Goal: Task Accomplishment & Management: Manage account settings

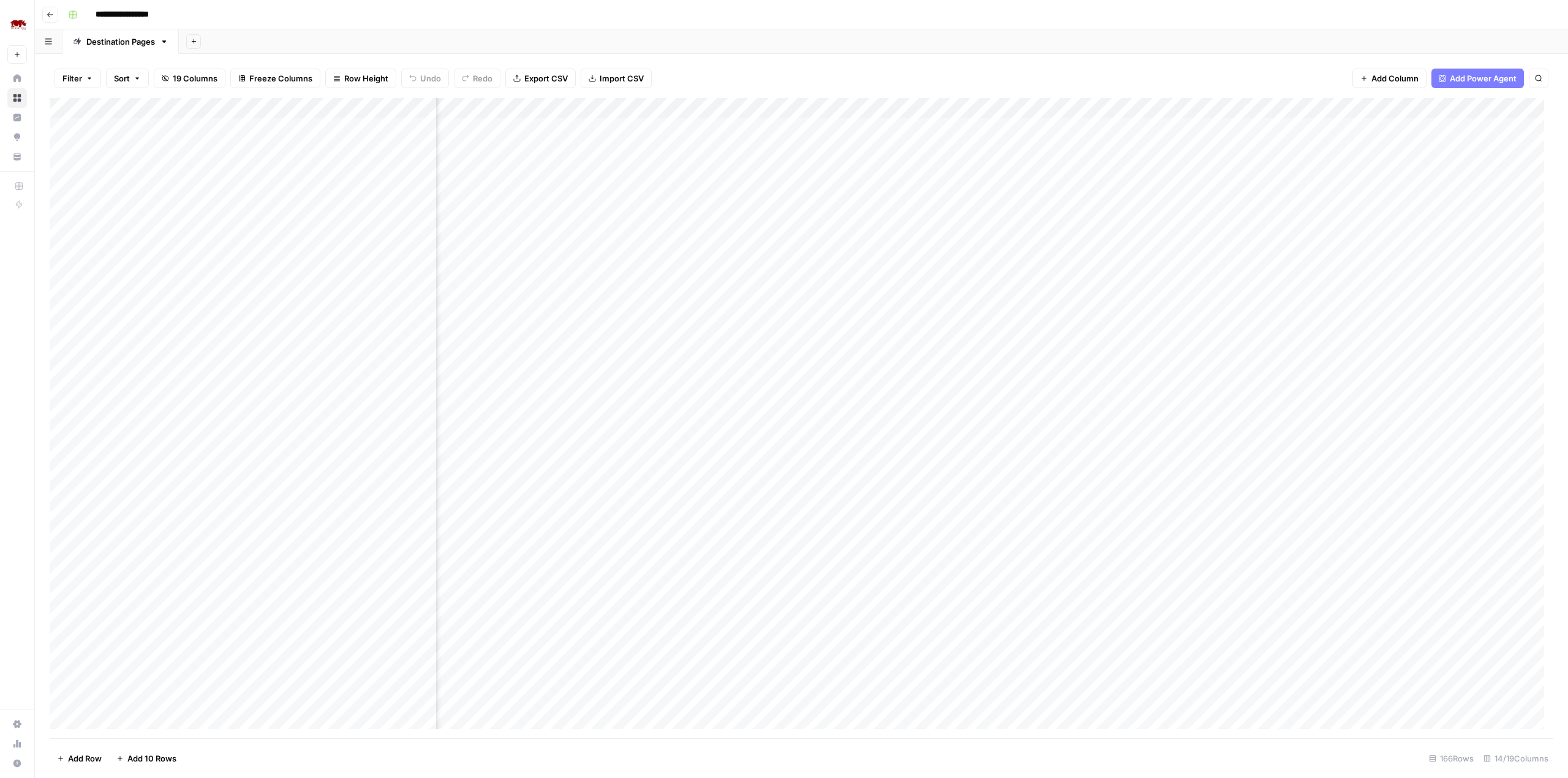
scroll to position [0, 367]
click at [405, 126] on div "Add Column" at bounding box center [801, 418] width 1503 height 640
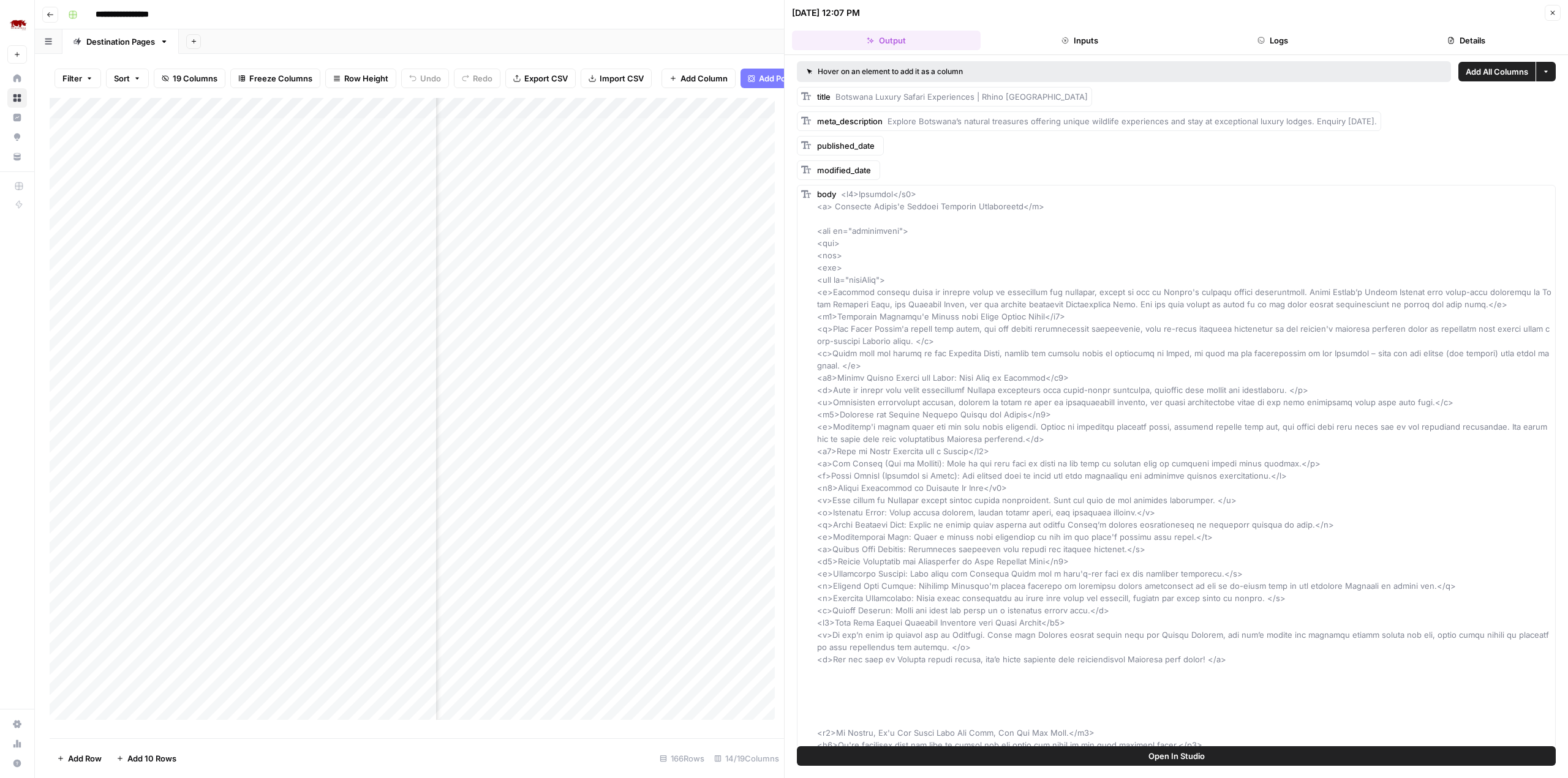
click at [1276, 42] on button "Logs" at bounding box center [1273, 40] width 189 height 20
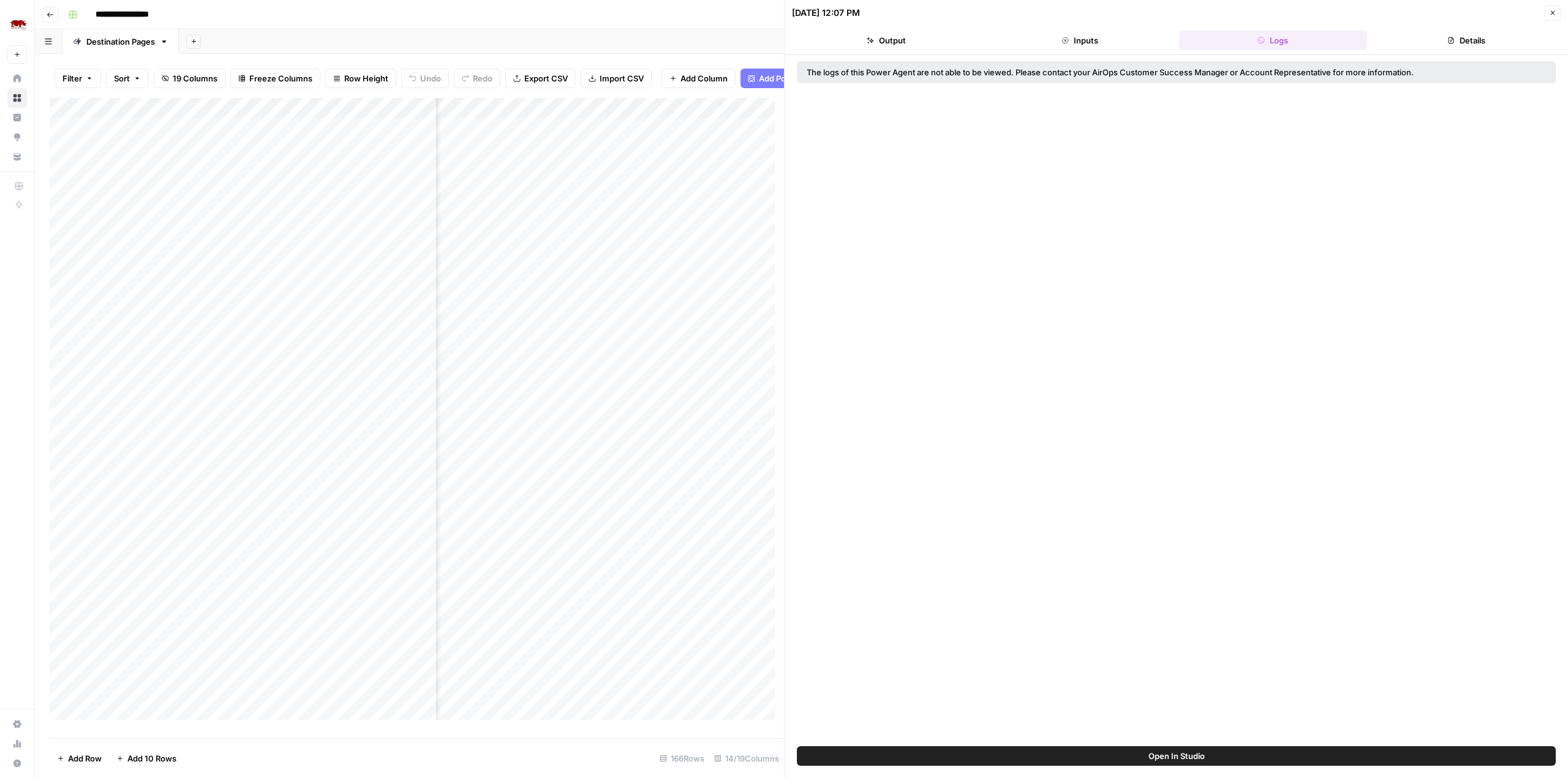
click at [1437, 38] on button "Details" at bounding box center [1466, 40] width 189 height 20
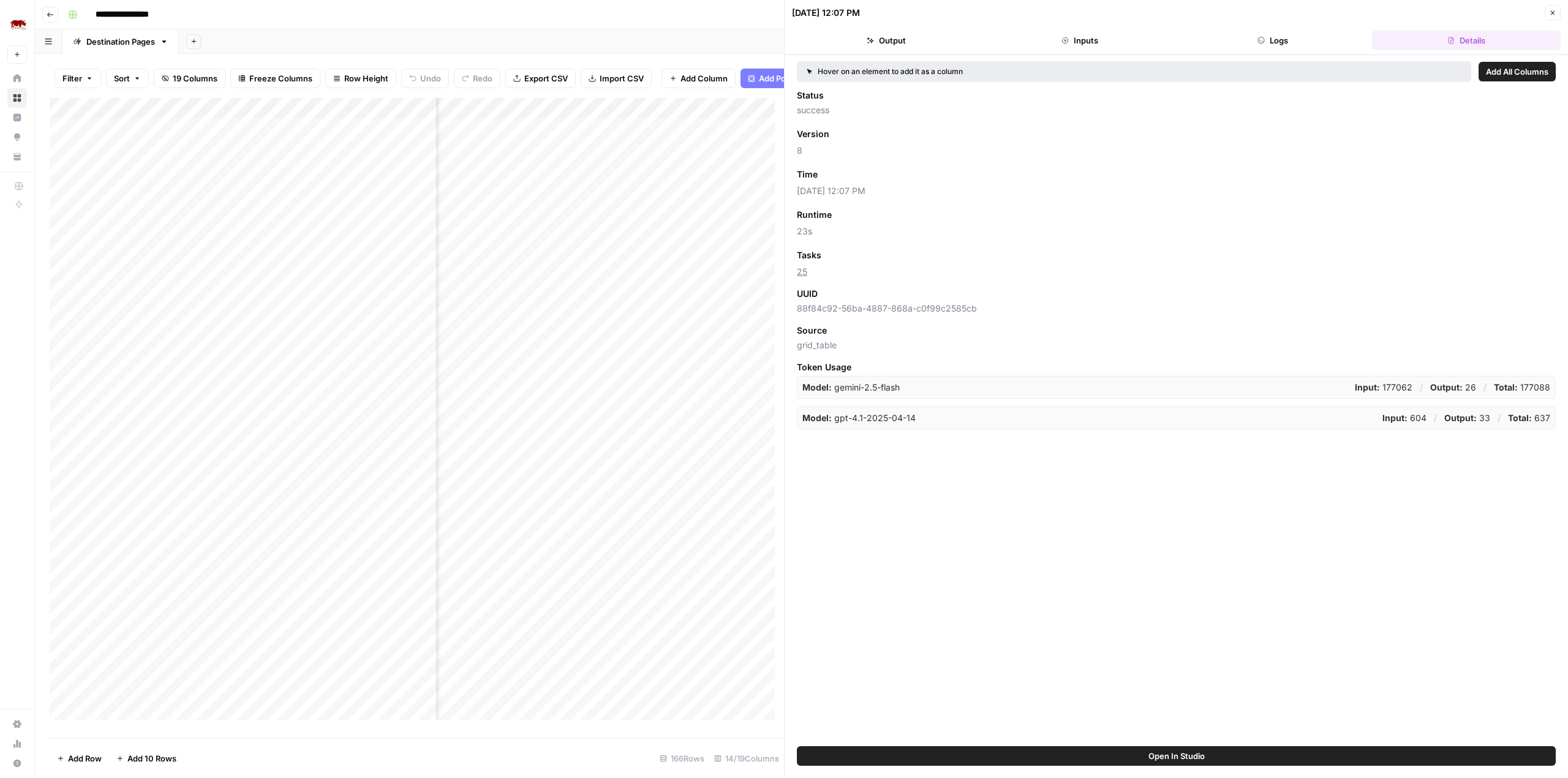
click at [886, 40] on button "Output" at bounding box center [886, 40] width 189 height 20
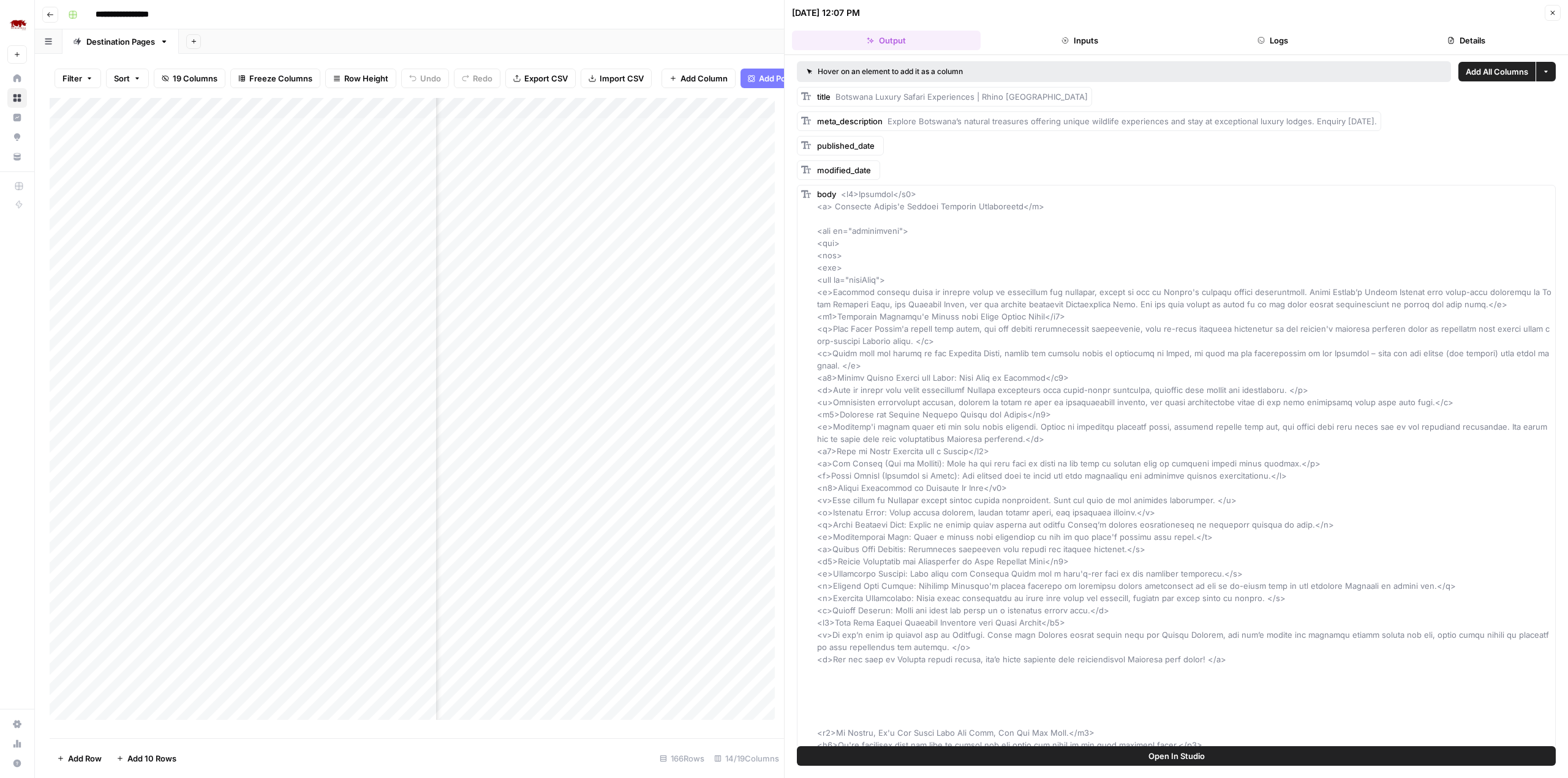
click at [1085, 39] on button "Inputs" at bounding box center [1080, 40] width 189 height 20
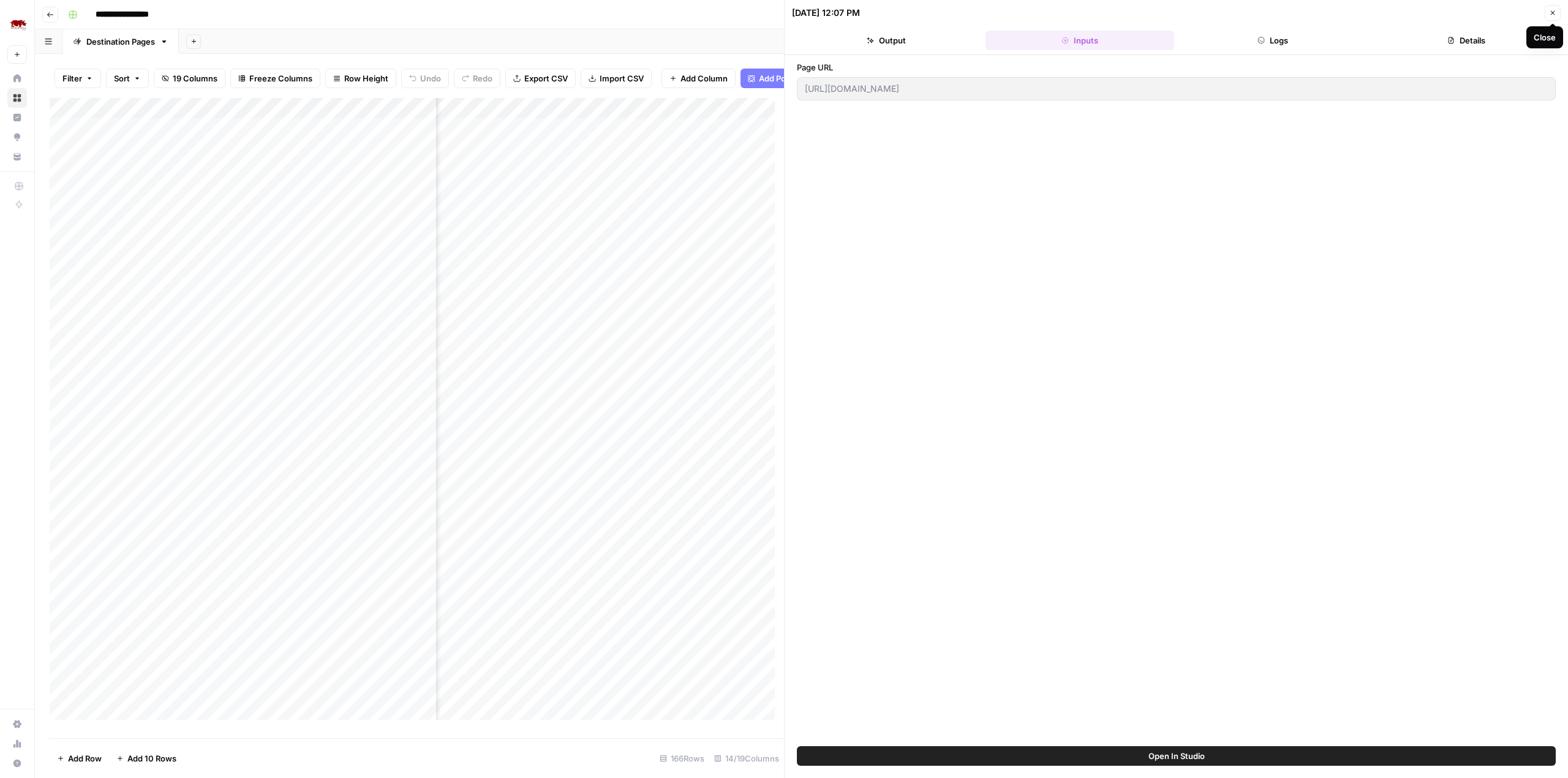
click at [1552, 14] on icon "button" at bounding box center [1552, 13] width 7 height 7
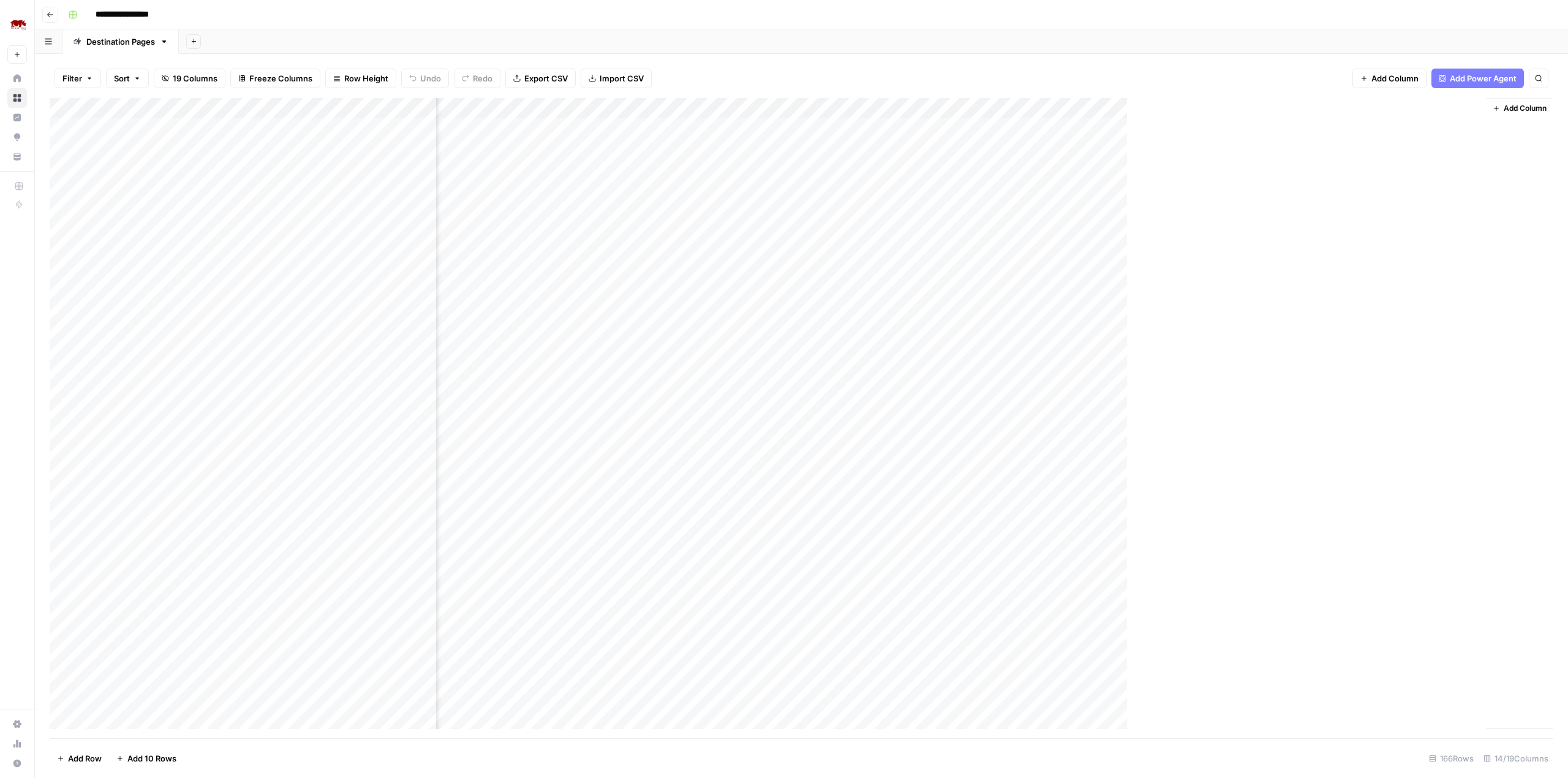
scroll to position [0, 352]
click at [394, 127] on div "Add Column" at bounding box center [801, 418] width 1503 height 640
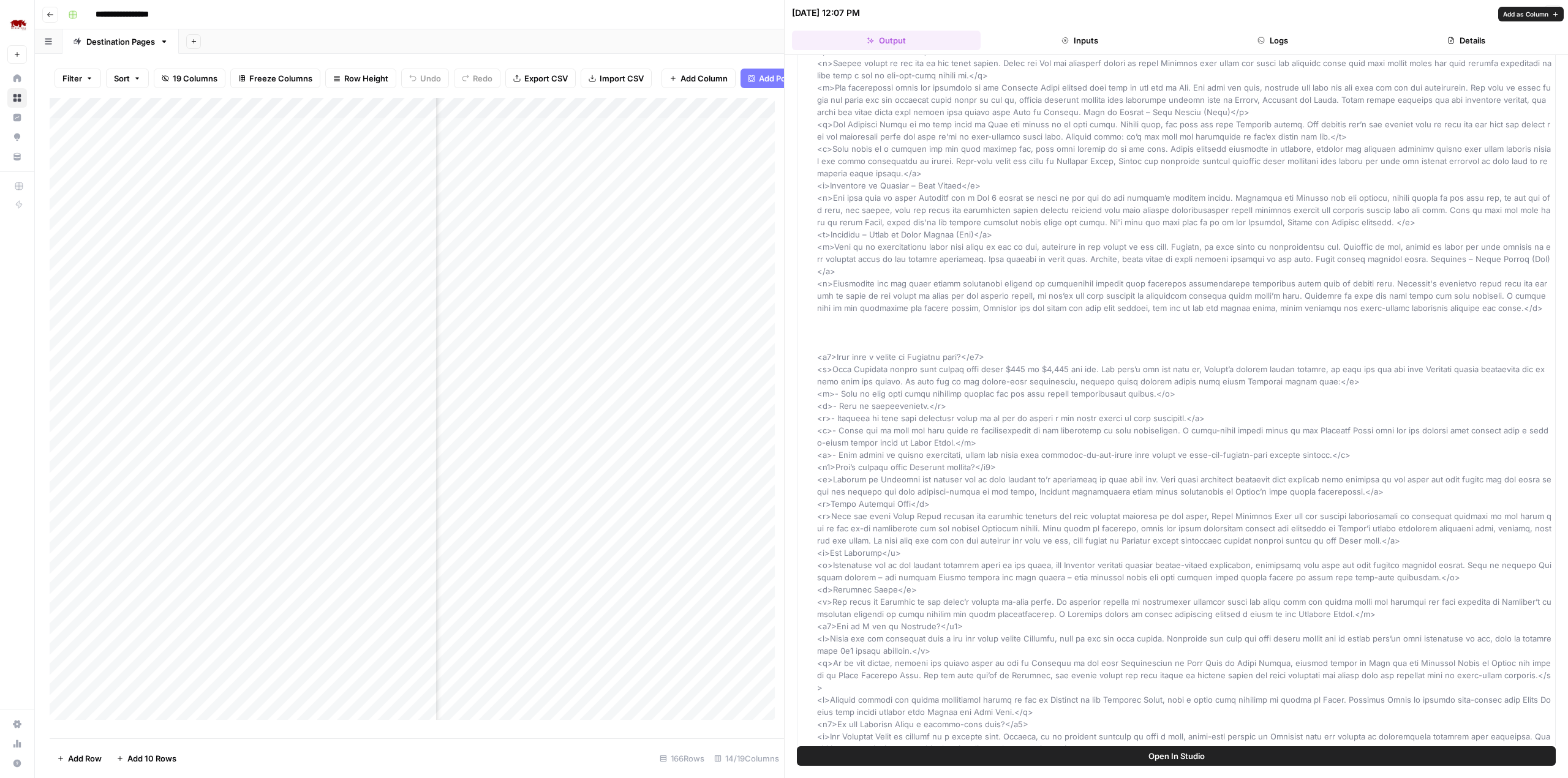
scroll to position [1013, 0]
click at [722, 5] on div "**********" at bounding box center [810, 15] width 1493 height 20
click at [1551, 12] on icon "button" at bounding box center [1552, 13] width 7 height 7
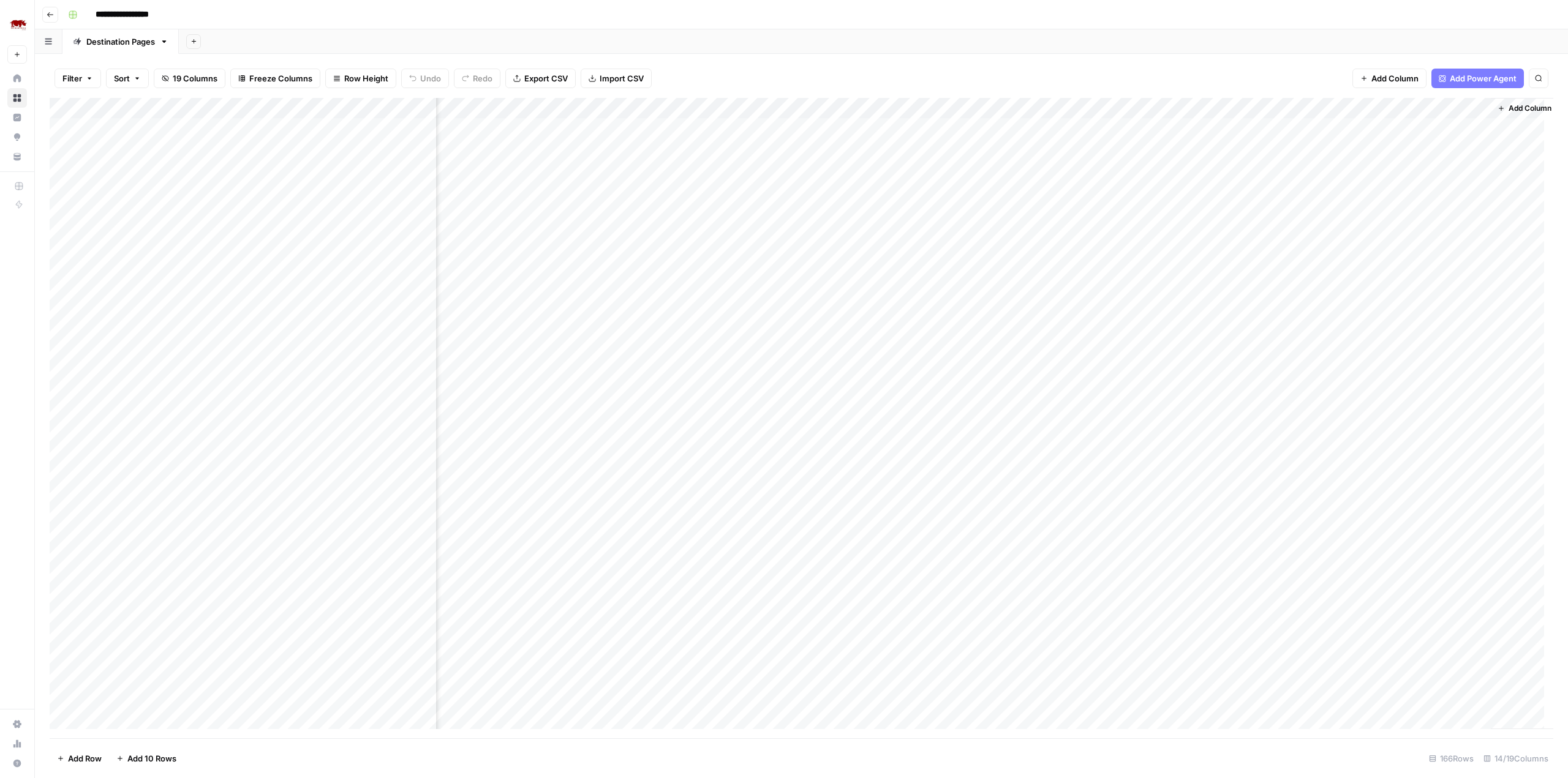
click at [966, 127] on div "Add Column" at bounding box center [801, 418] width 1503 height 640
click at [1020, 127] on div "Add Column" at bounding box center [801, 418] width 1503 height 640
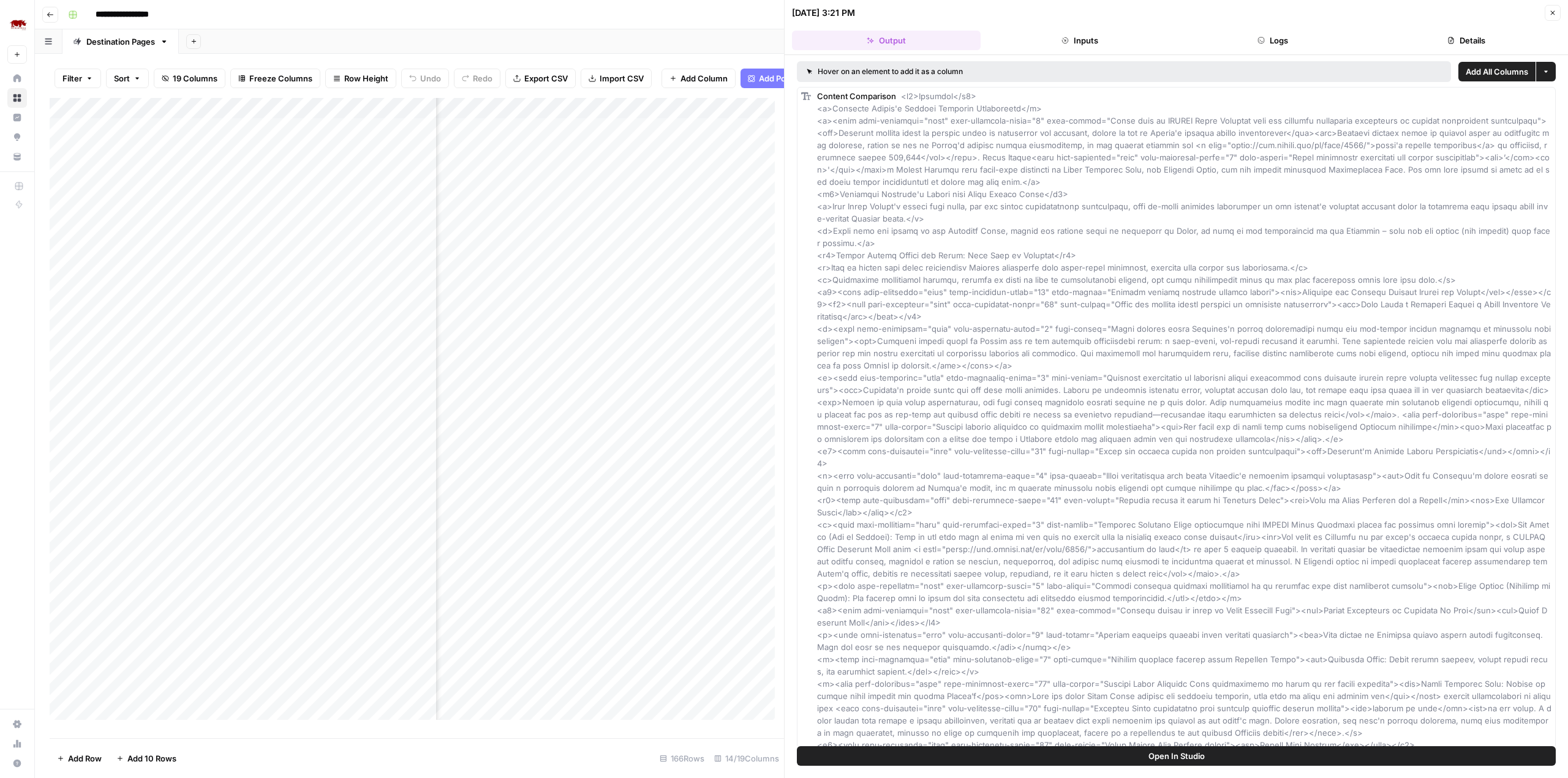
click at [1176, 751] on span "Open In Studio" at bounding box center [1176, 755] width 56 height 12
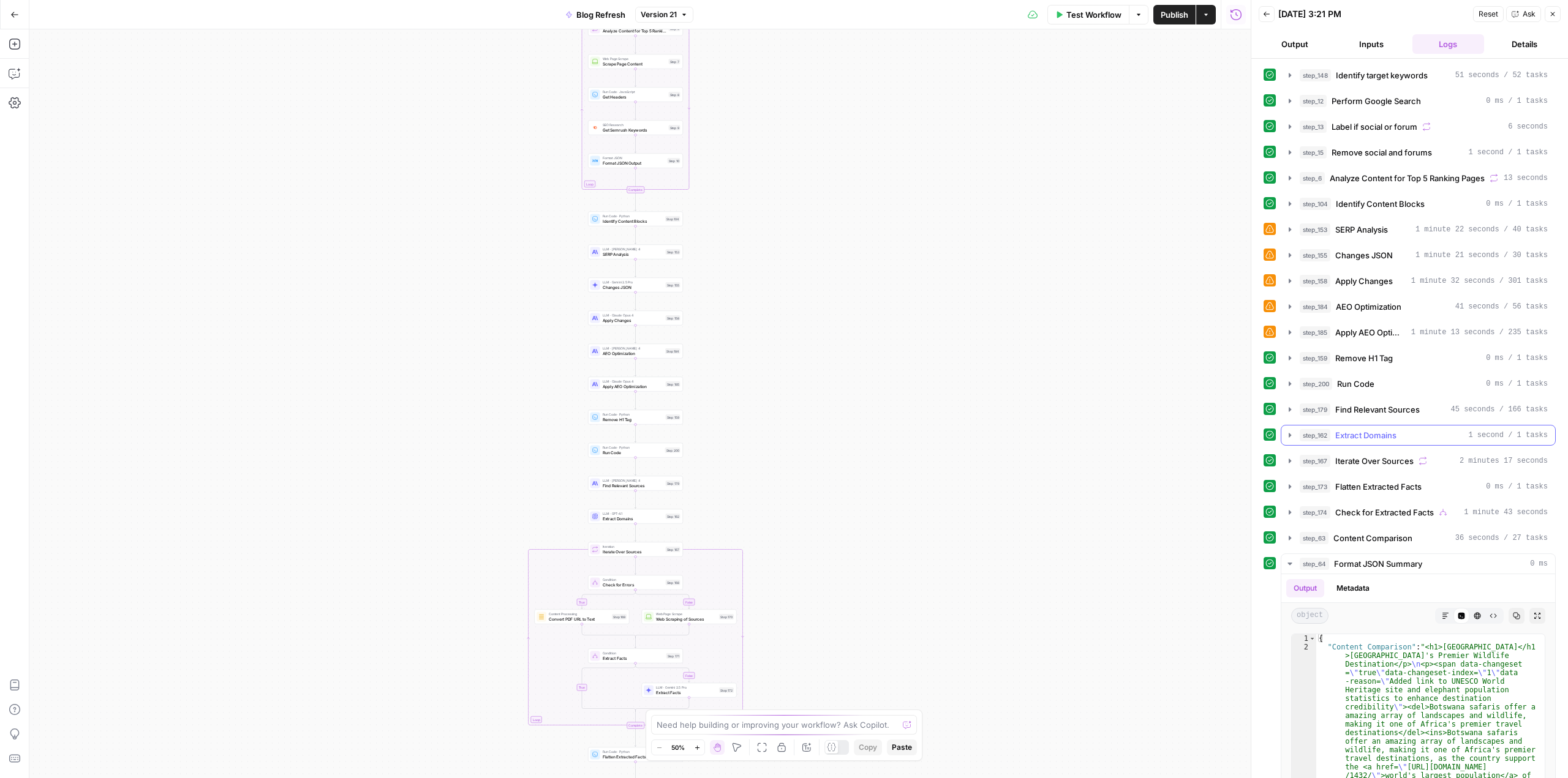
scroll to position [109, 0]
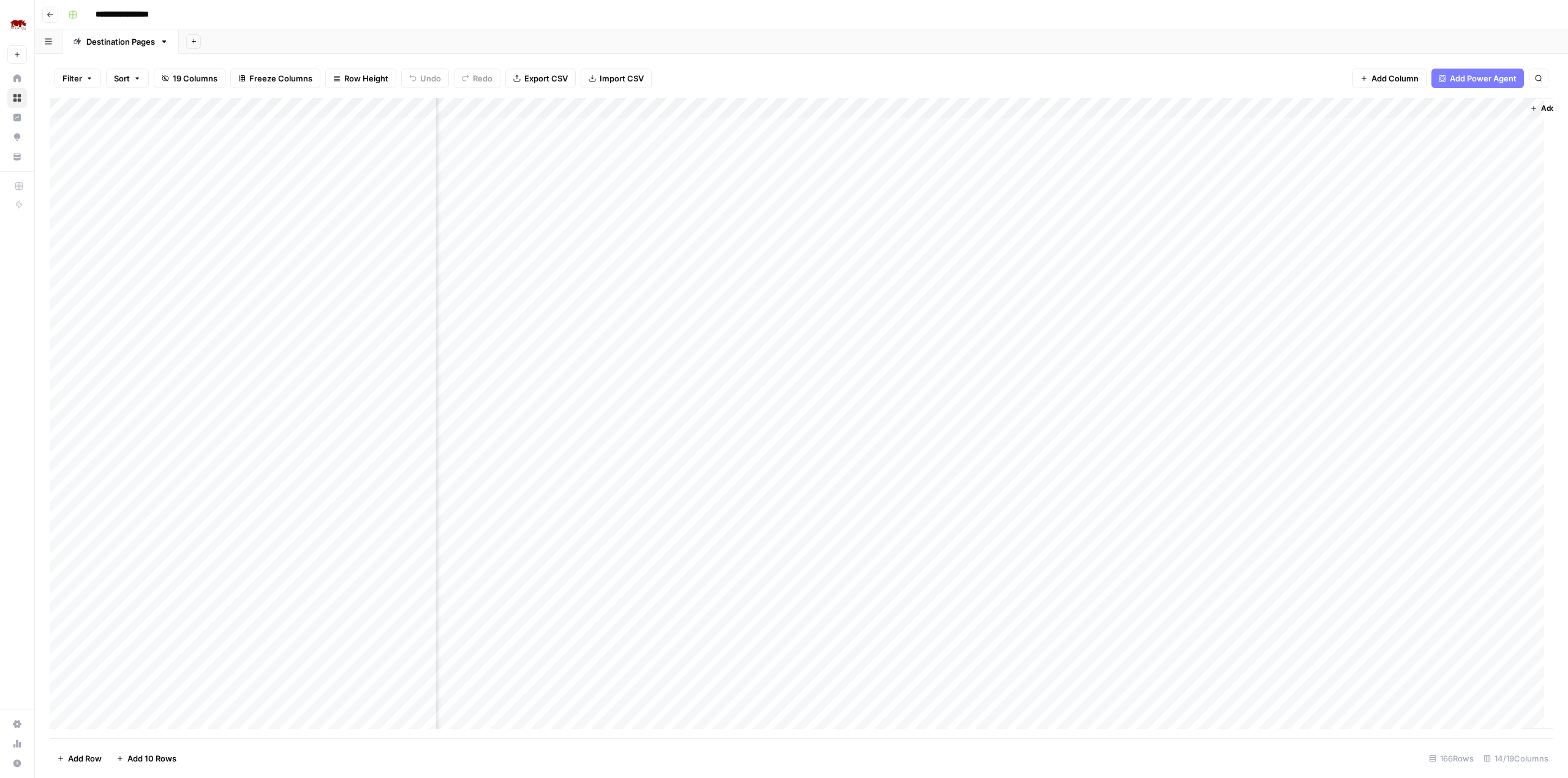
scroll to position [0, 367]
click at [1311, 126] on div "Add Column" at bounding box center [801, 418] width 1503 height 640
click at [1339, 126] on div "Add Column" at bounding box center [801, 418] width 1503 height 640
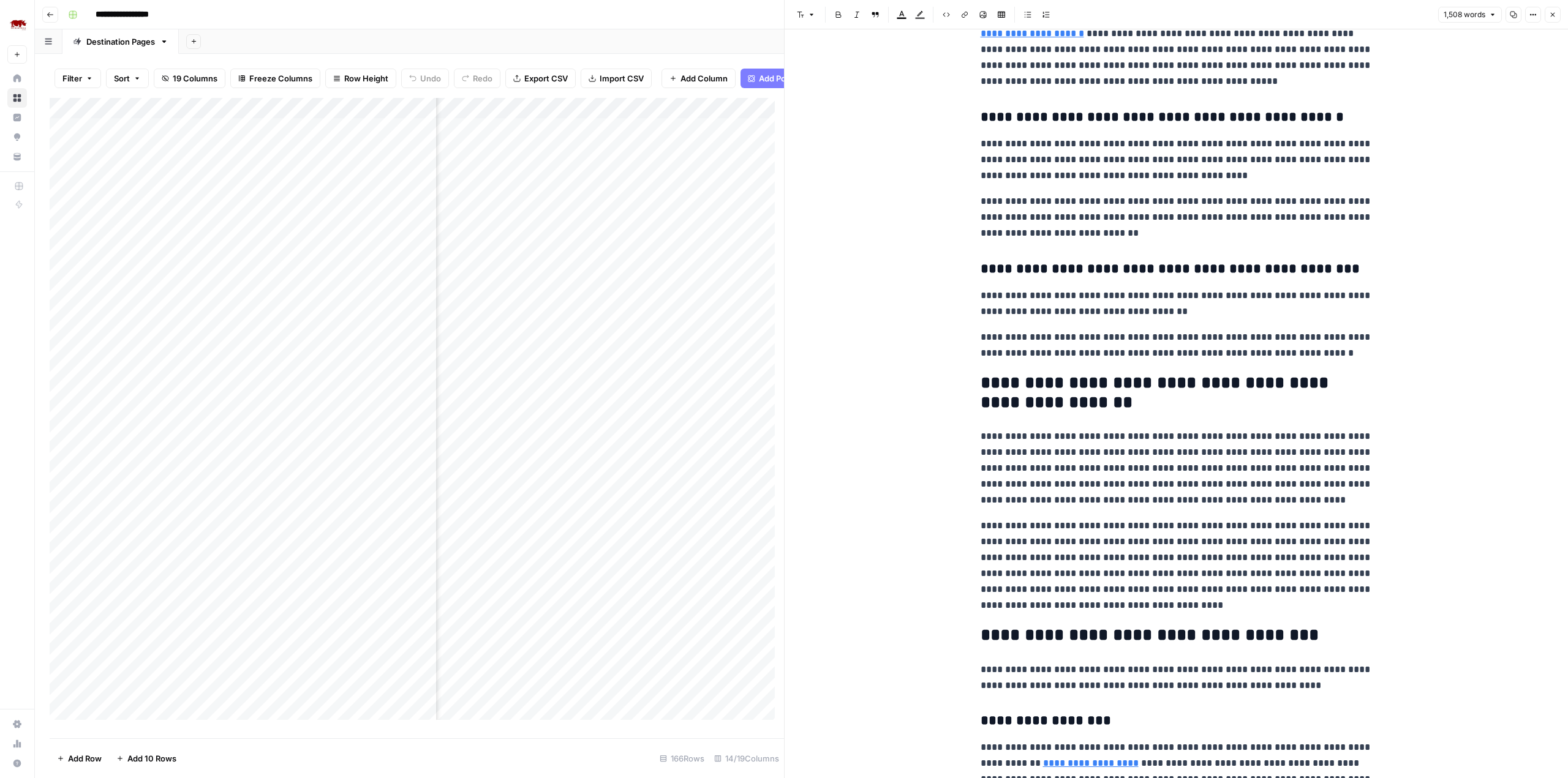
scroll to position [61, 0]
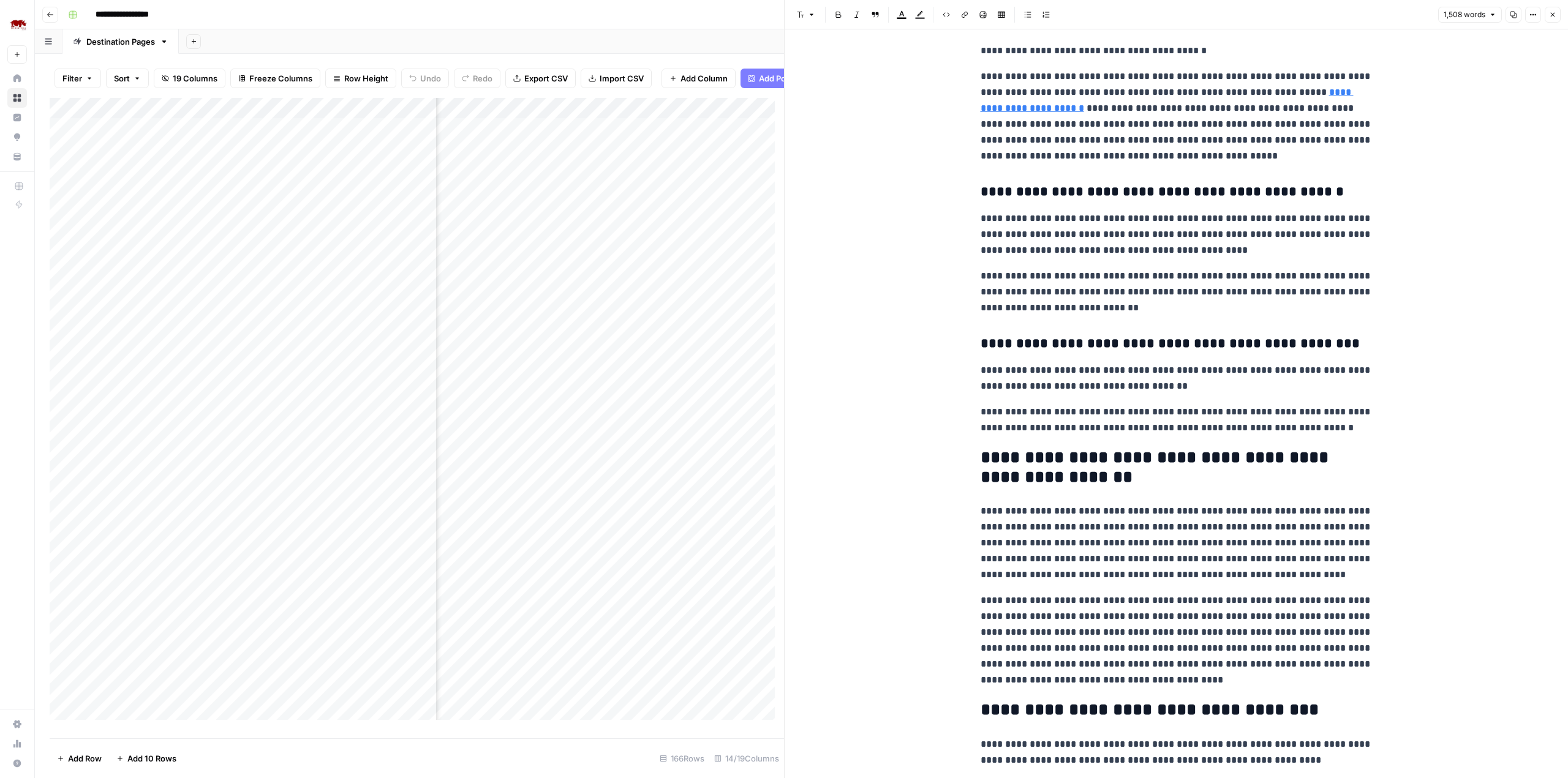
click at [722, 33] on div "Add Sheet" at bounding box center [873, 41] width 1389 height 24
click at [1557, 22] on button "Close" at bounding box center [1552, 14] width 16 height 16
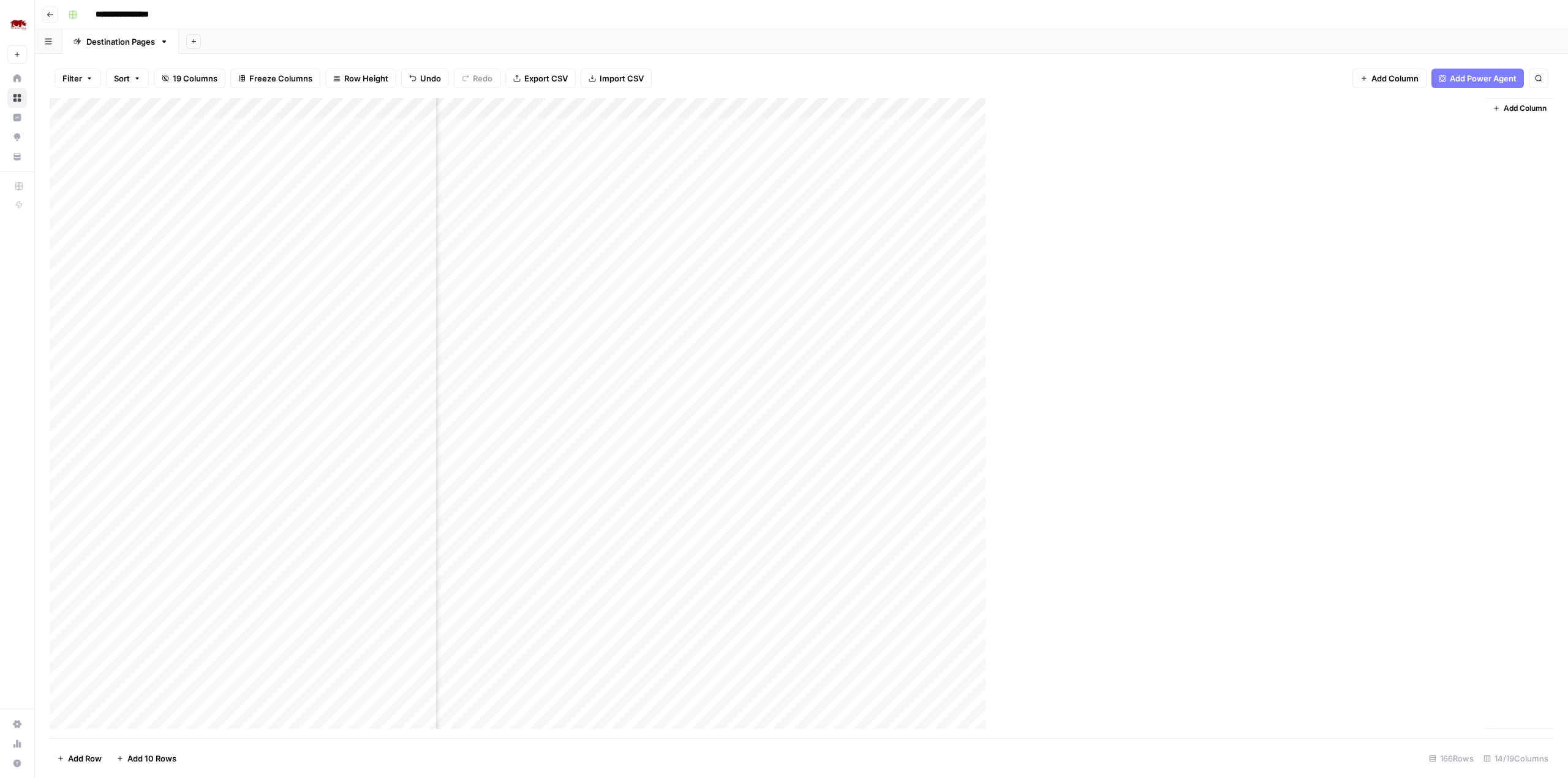
scroll to position [0, 352]
click at [1414, 130] on div "Add Column" at bounding box center [801, 418] width 1503 height 640
click at [1392, 206] on div "Add Column" at bounding box center [801, 418] width 1503 height 640
click at [1405, 125] on div "Add Column" at bounding box center [801, 418] width 1503 height 640
click at [1441, 126] on div "Add Column" at bounding box center [801, 418] width 1503 height 640
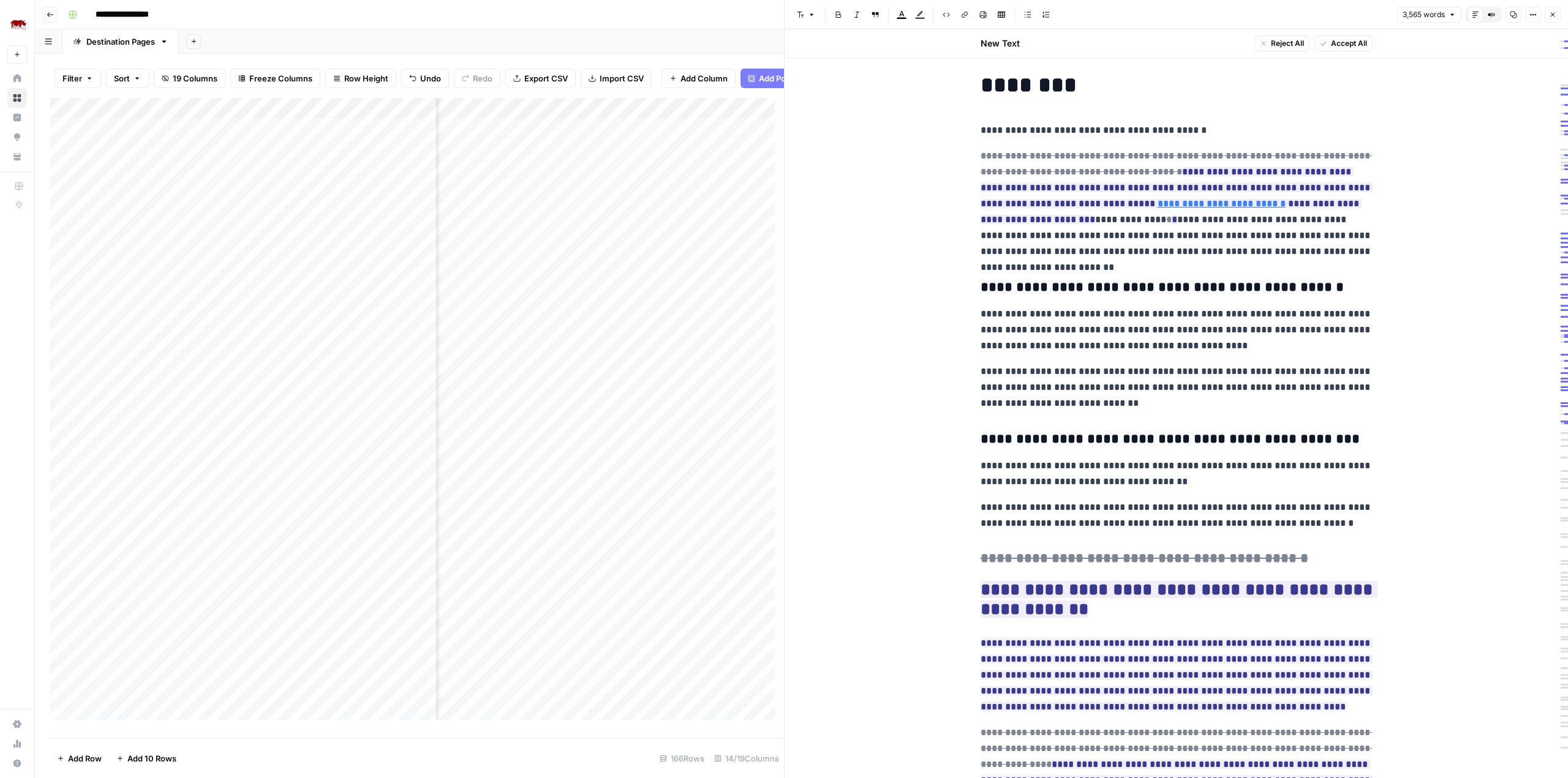
scroll to position [12, 0]
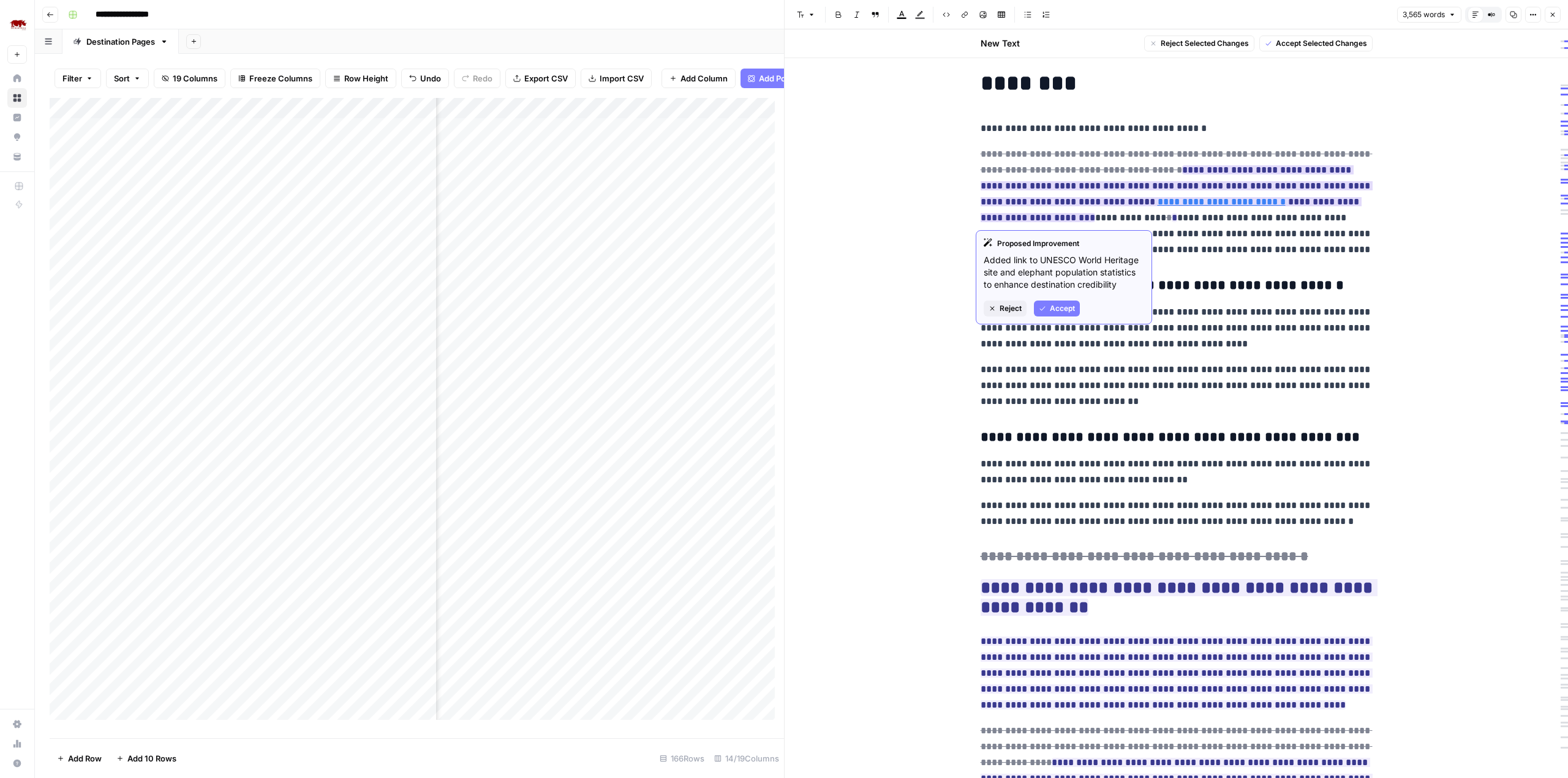
drag, startPoint x: 1073, startPoint y: 203, endPoint x: 1246, endPoint y: 200, distance: 173.0
click at [1246, 200] on ins "**********" at bounding box center [1177, 194] width 392 height 57
click at [1227, 471] on p "**********" at bounding box center [1177, 472] width 392 height 32
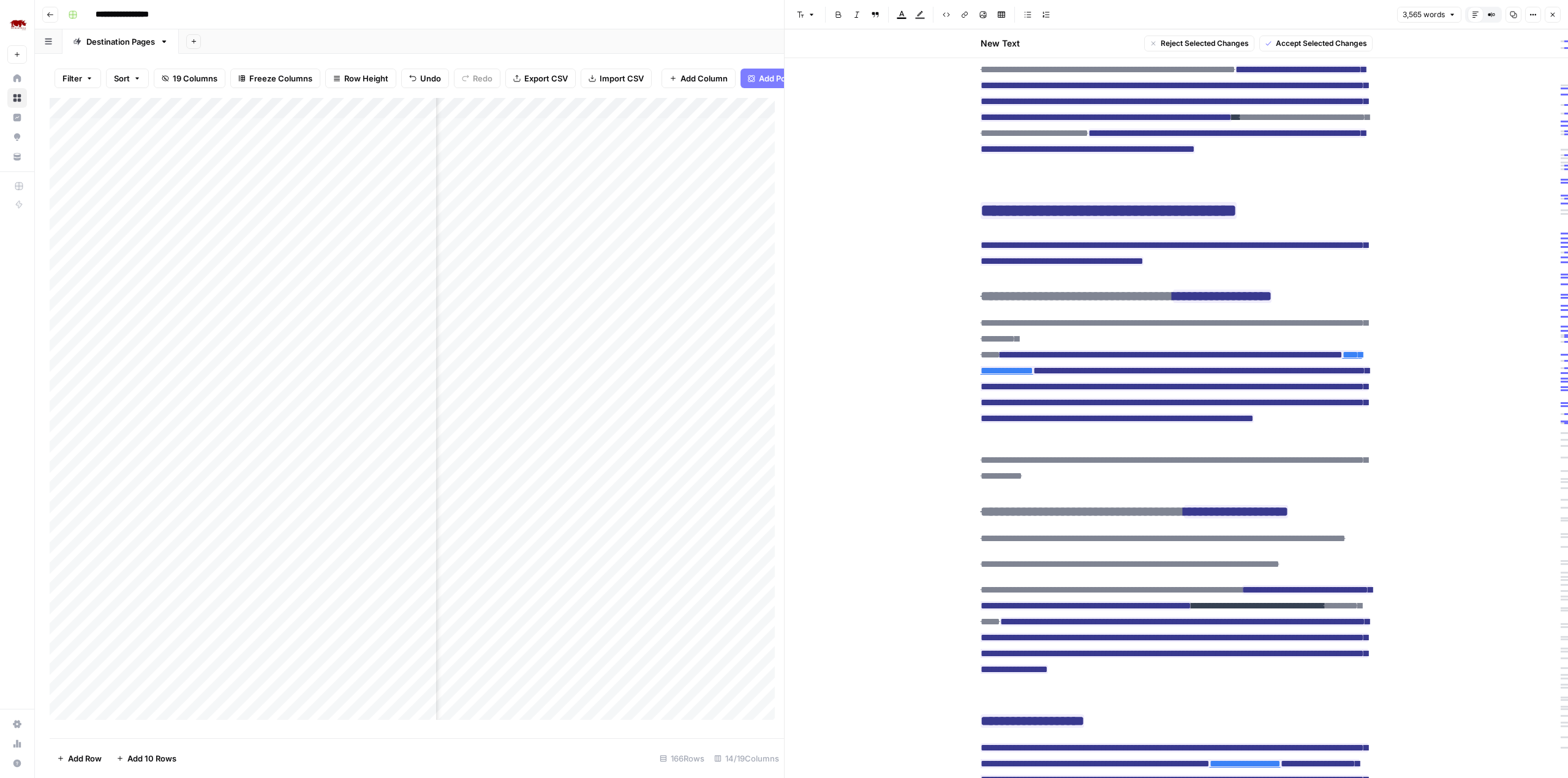
scroll to position [685, 0]
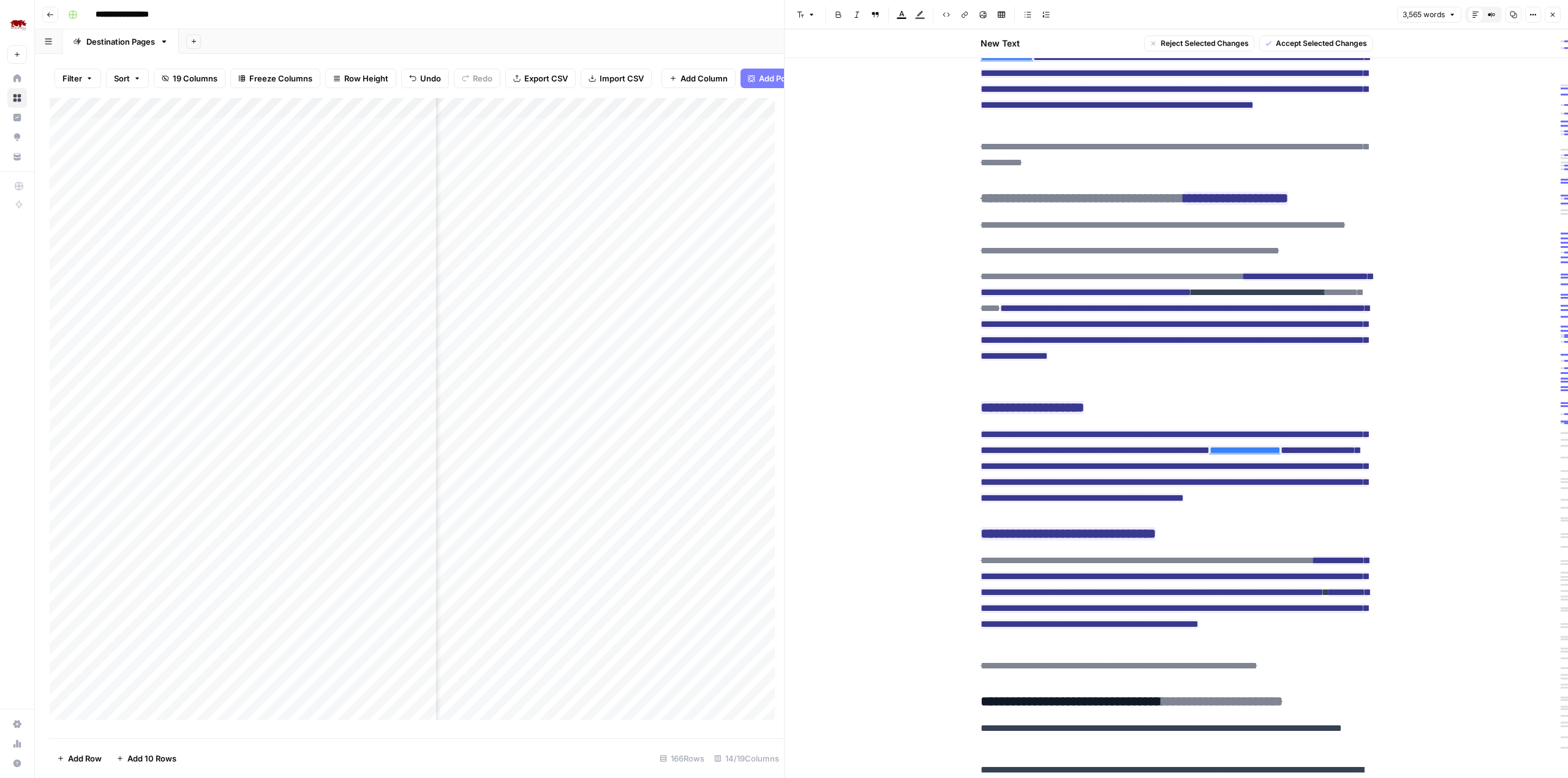
scroll to position [969, 0]
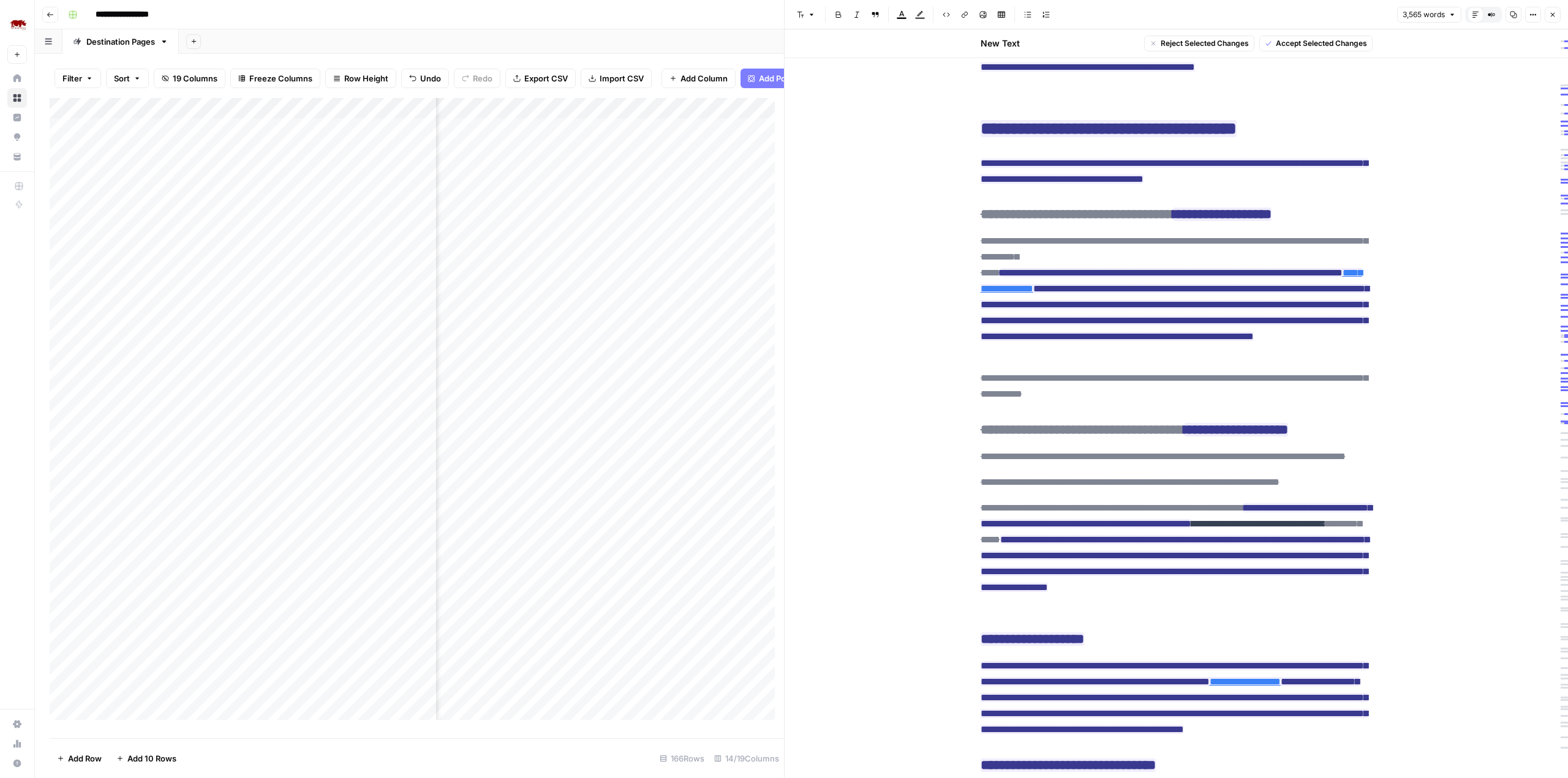
scroll to position [735, 0]
click at [1224, 294] on link "**********" at bounding box center [1171, 281] width 381 height 25
click at [1204, 294] on link "**********" at bounding box center [1171, 281] width 381 height 25
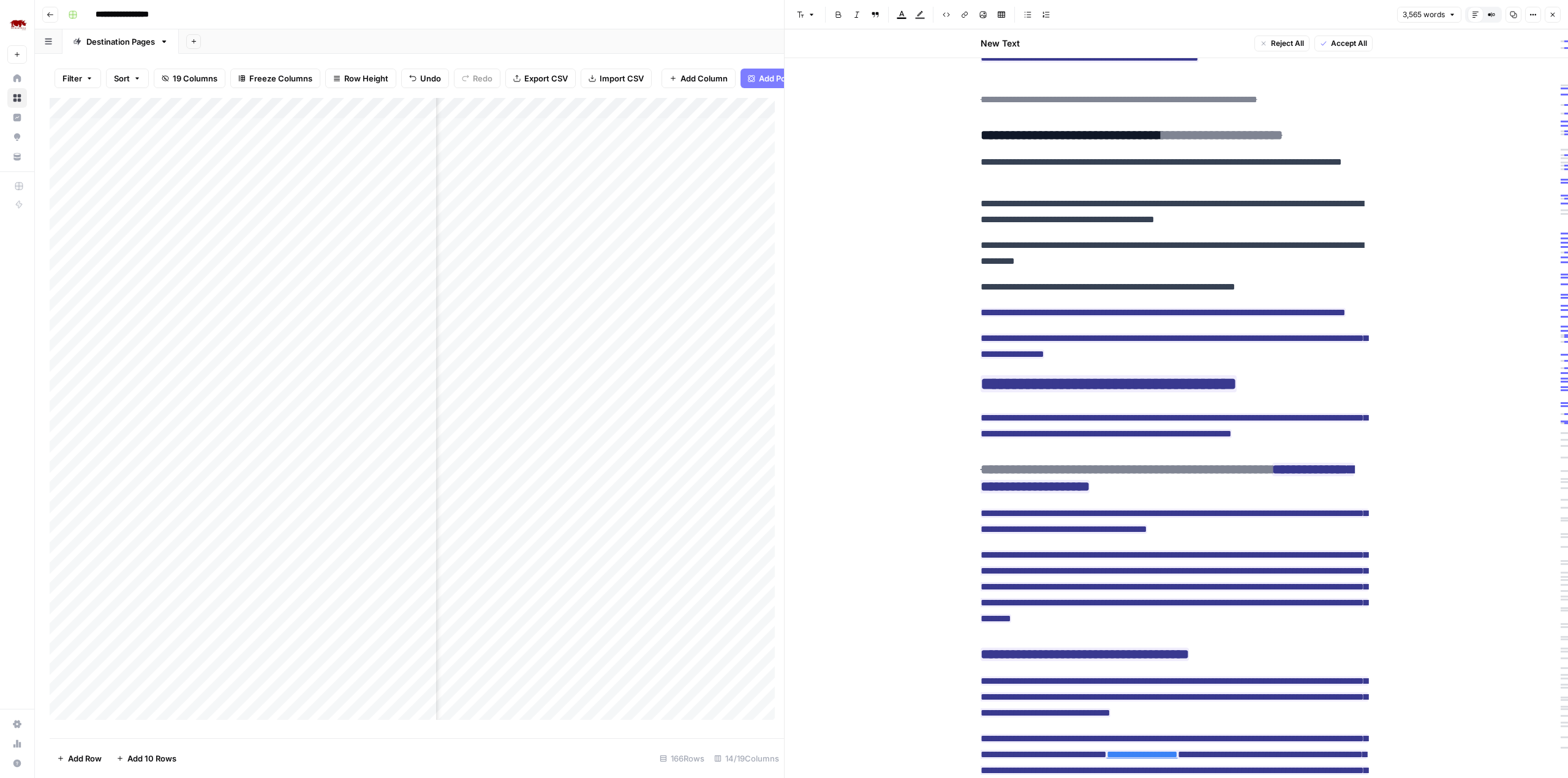
scroll to position [1534, 0]
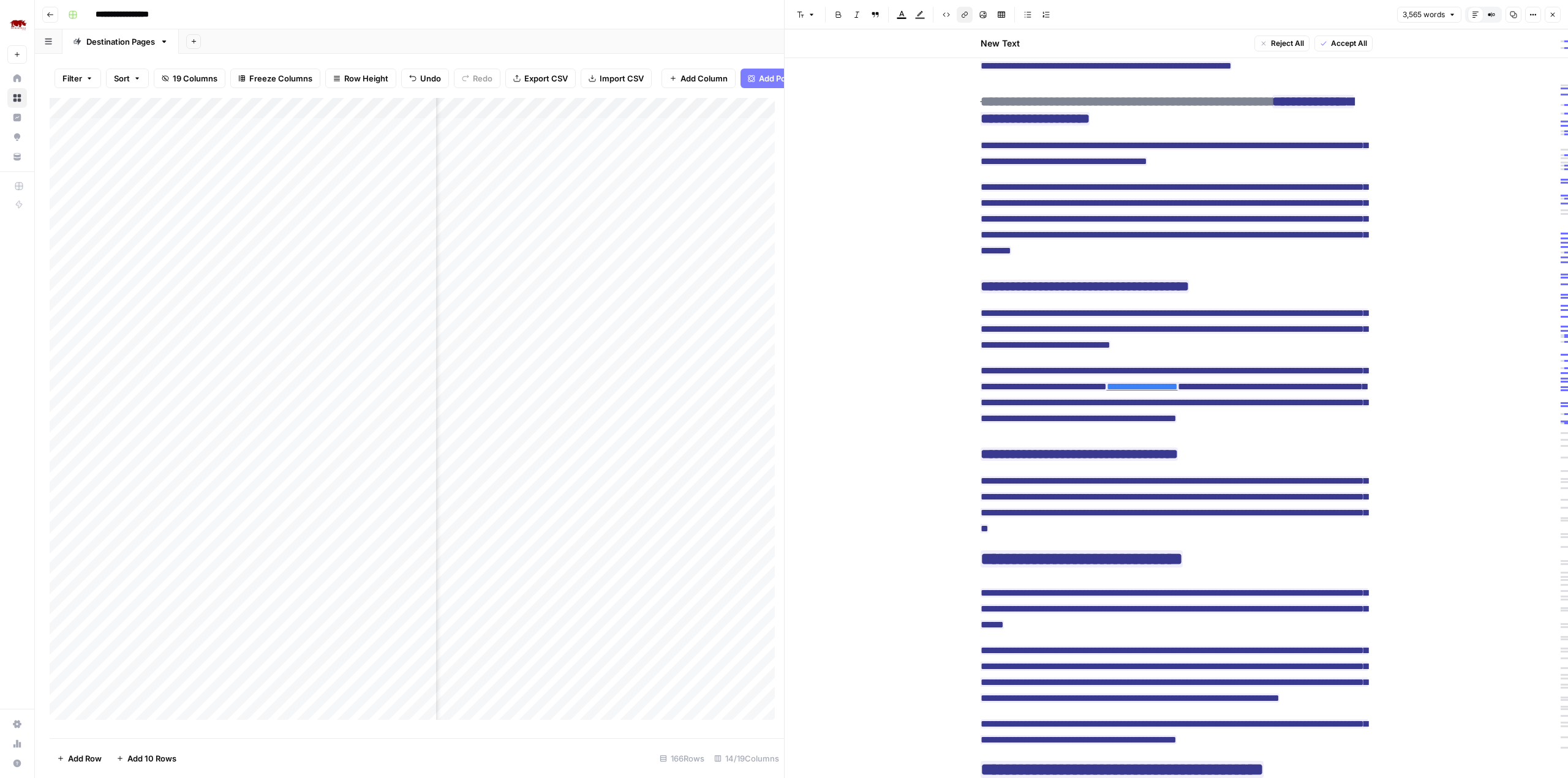
scroll to position [1900, 0]
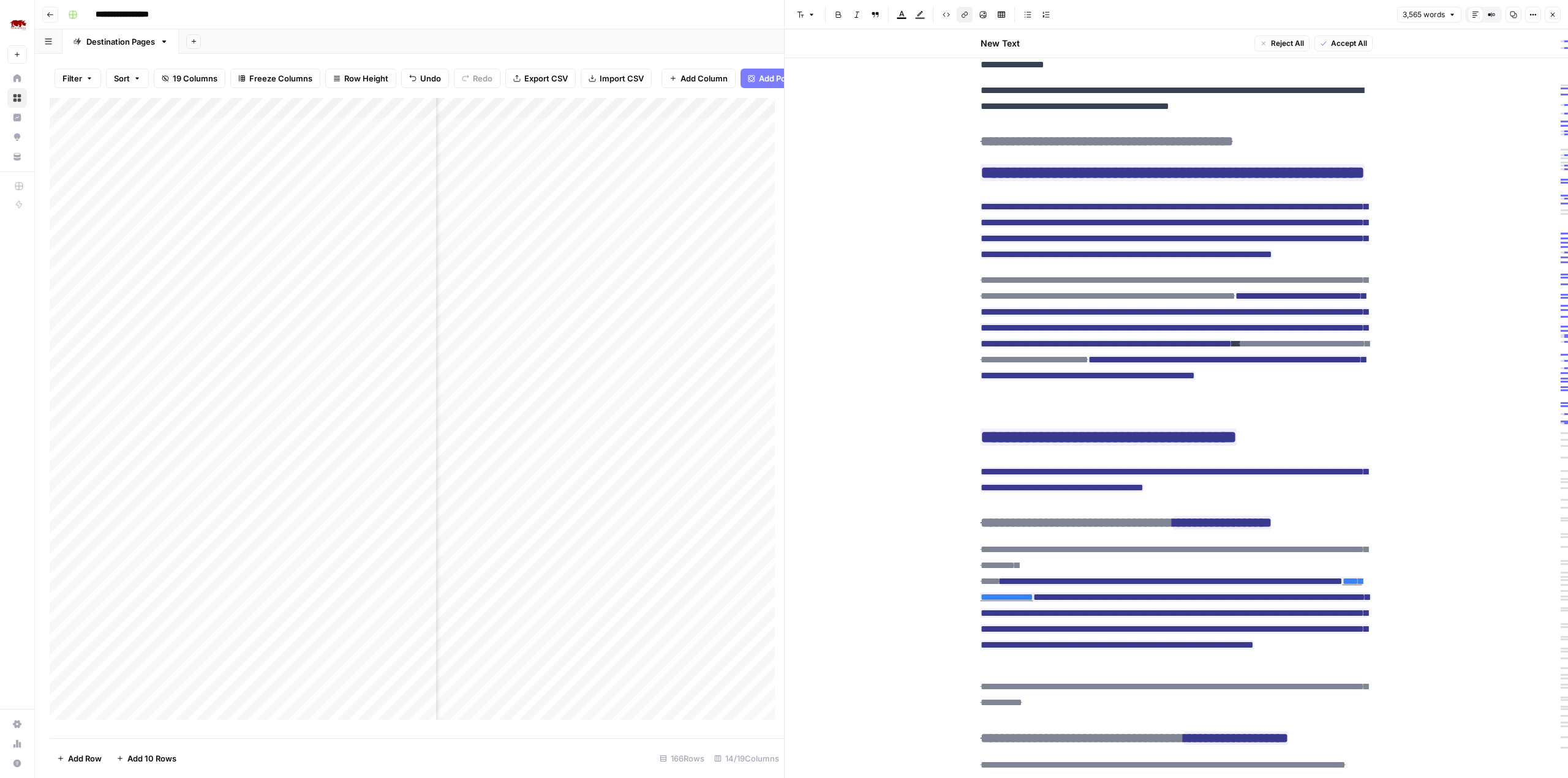
scroll to position [0, 0]
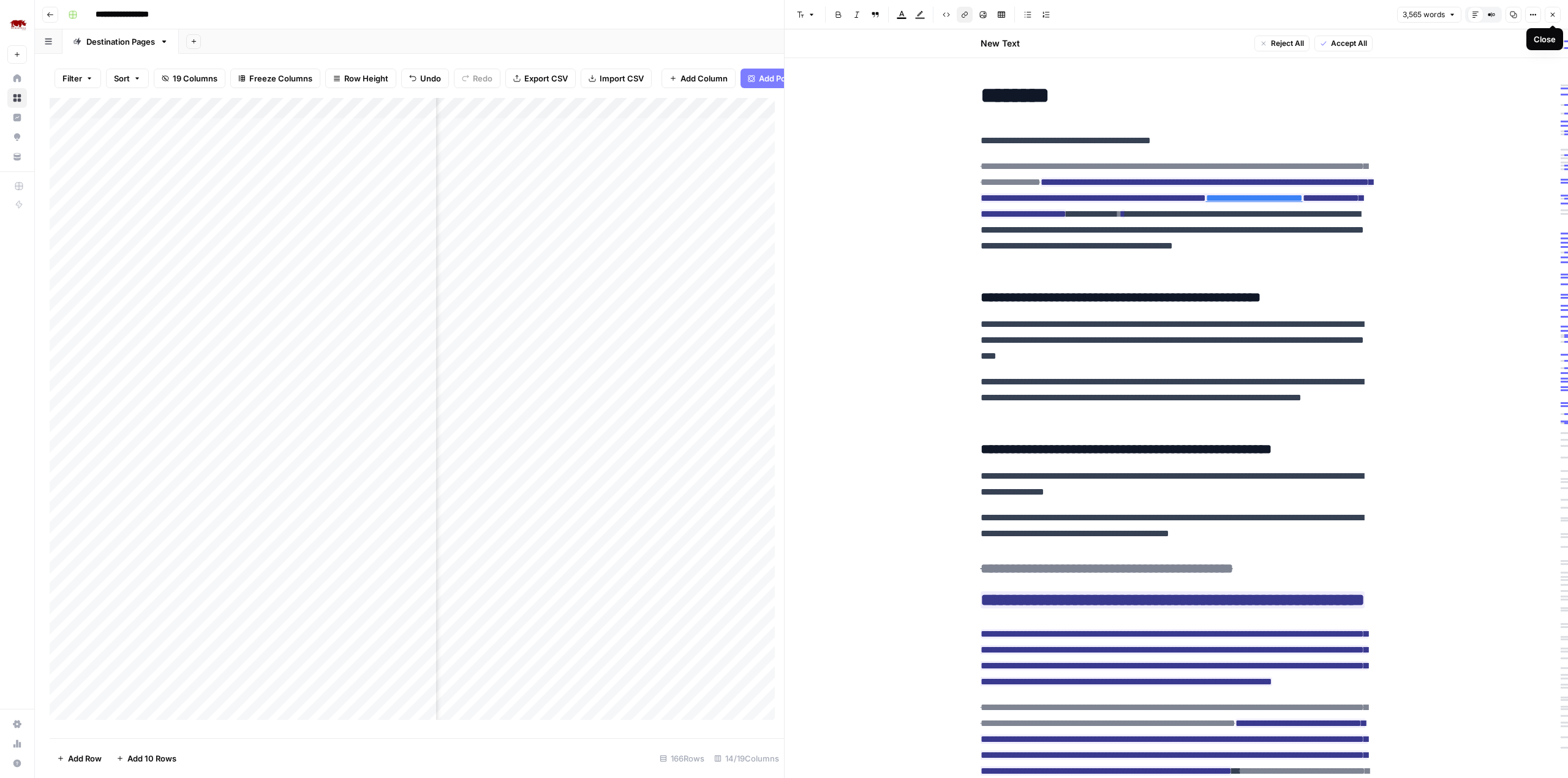
click at [1556, 19] on button "Close" at bounding box center [1552, 14] width 16 height 16
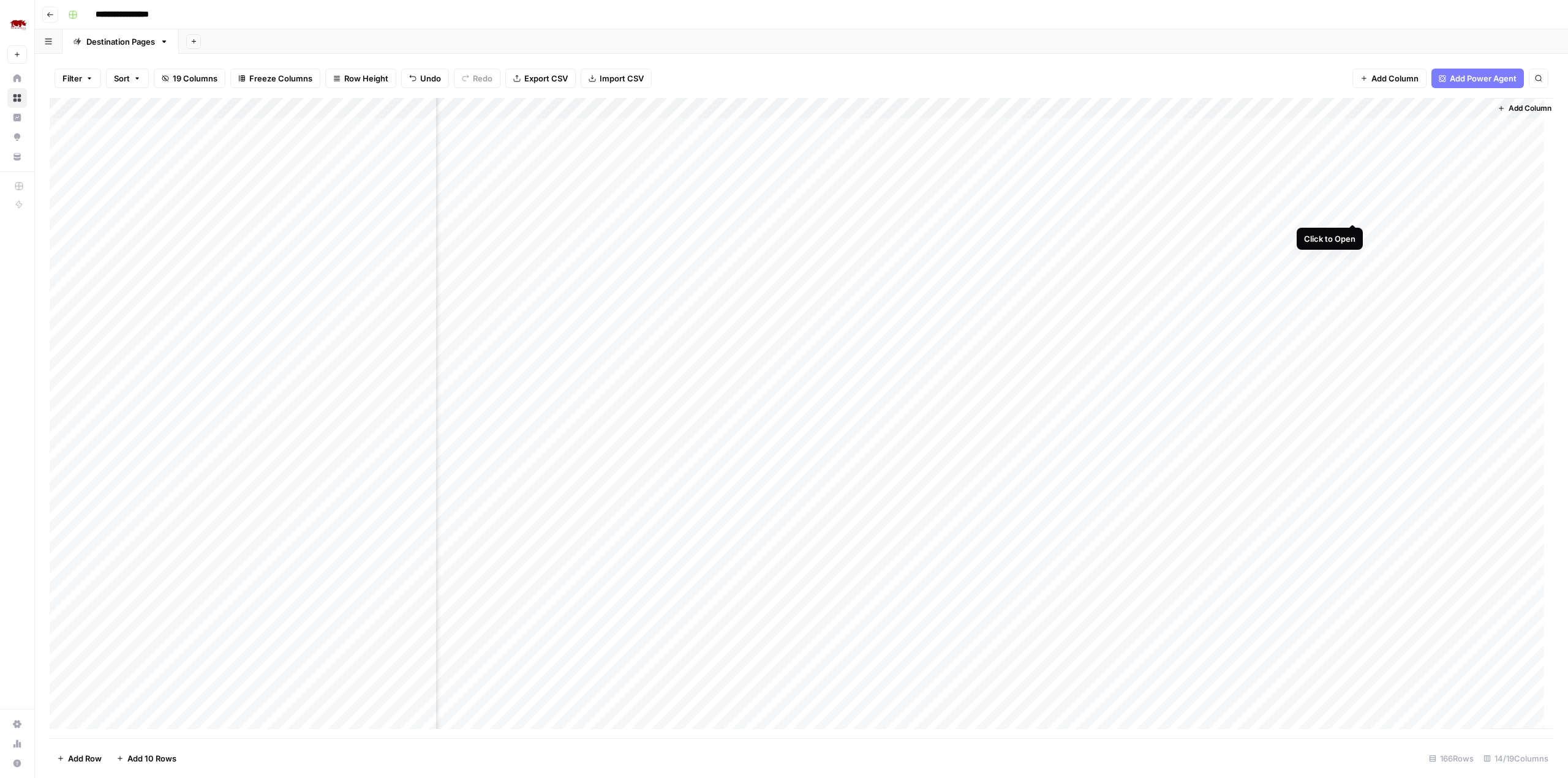
click at [1350, 212] on div "Add Column" at bounding box center [801, 418] width 1503 height 640
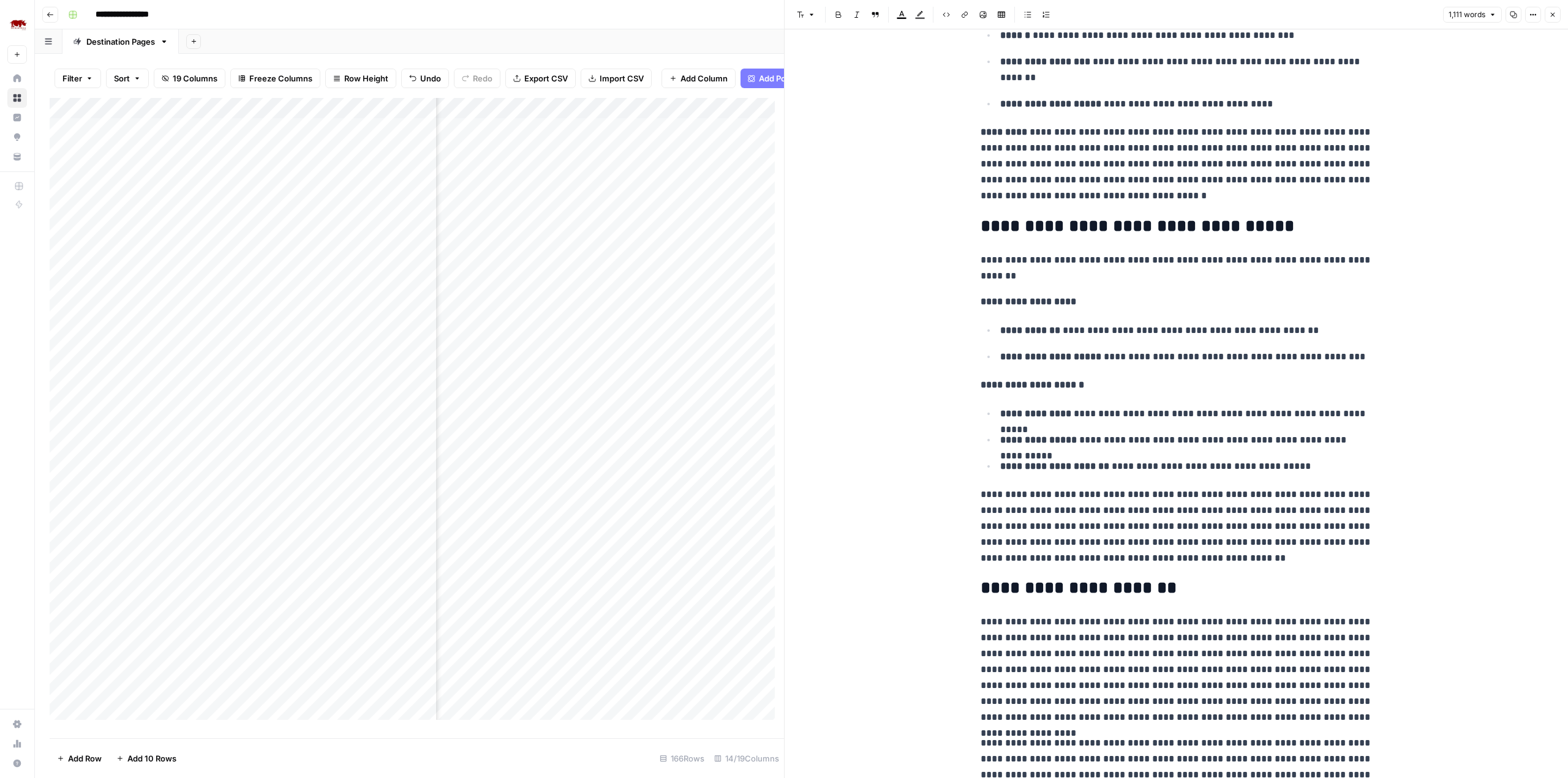
scroll to position [794, 0]
click at [735, 6] on div "**********" at bounding box center [810, 15] width 1493 height 20
click at [1558, 16] on button "Close" at bounding box center [1552, 14] width 16 height 16
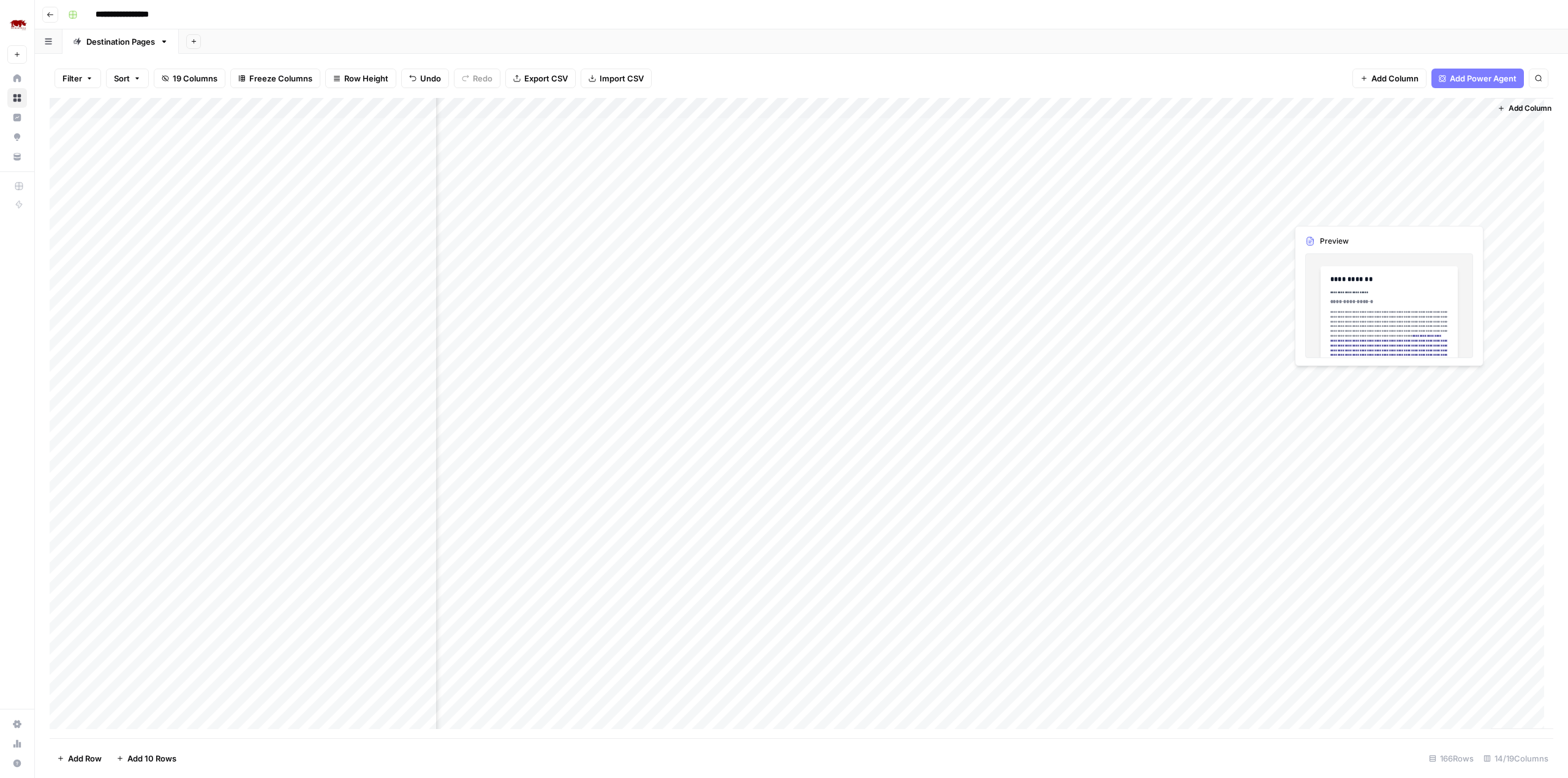
click at [1410, 209] on div "Add Column" at bounding box center [801, 418] width 1503 height 640
click at [1448, 212] on div "Add Column" at bounding box center [801, 418] width 1503 height 640
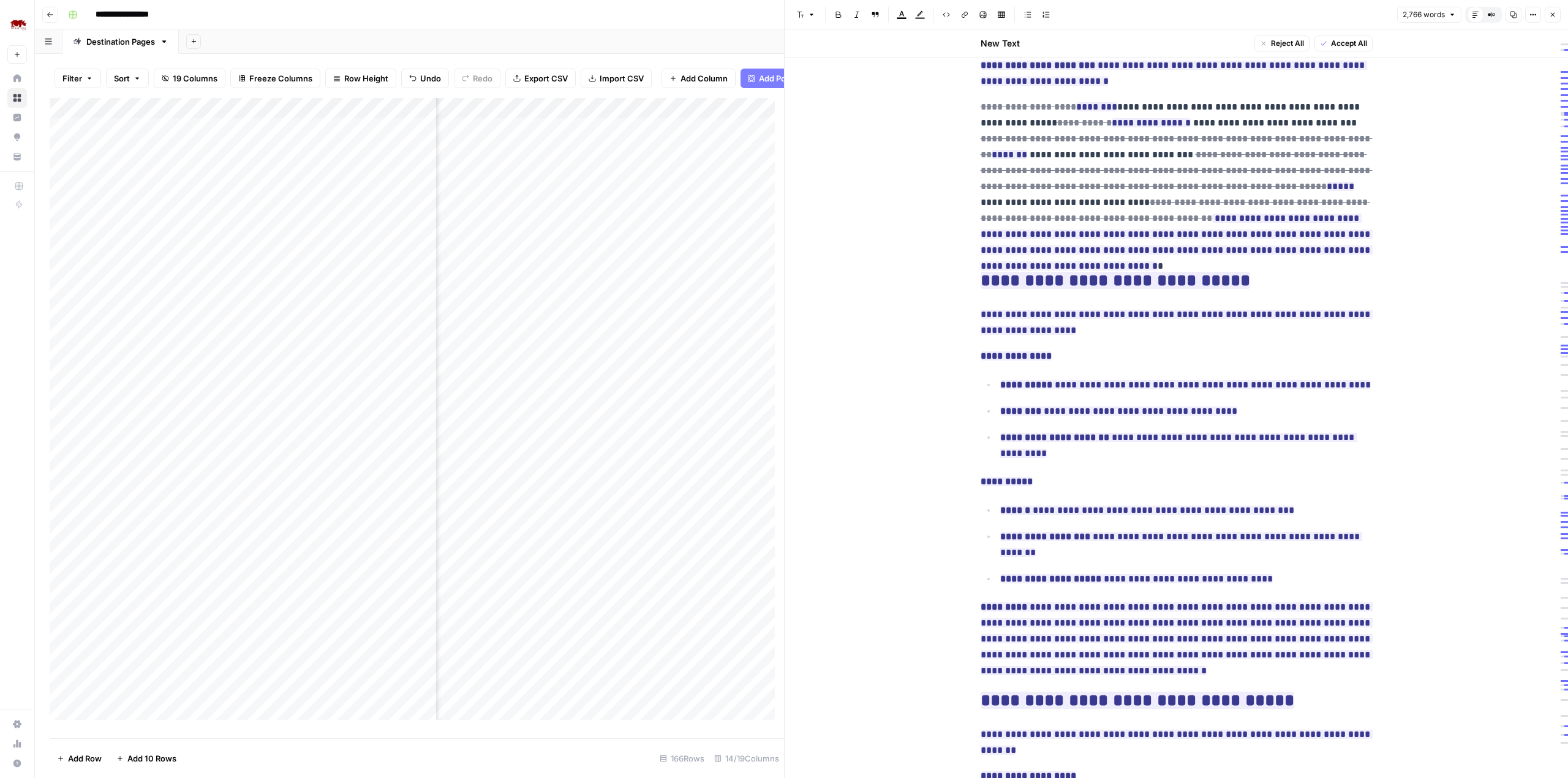
scroll to position [561, 0]
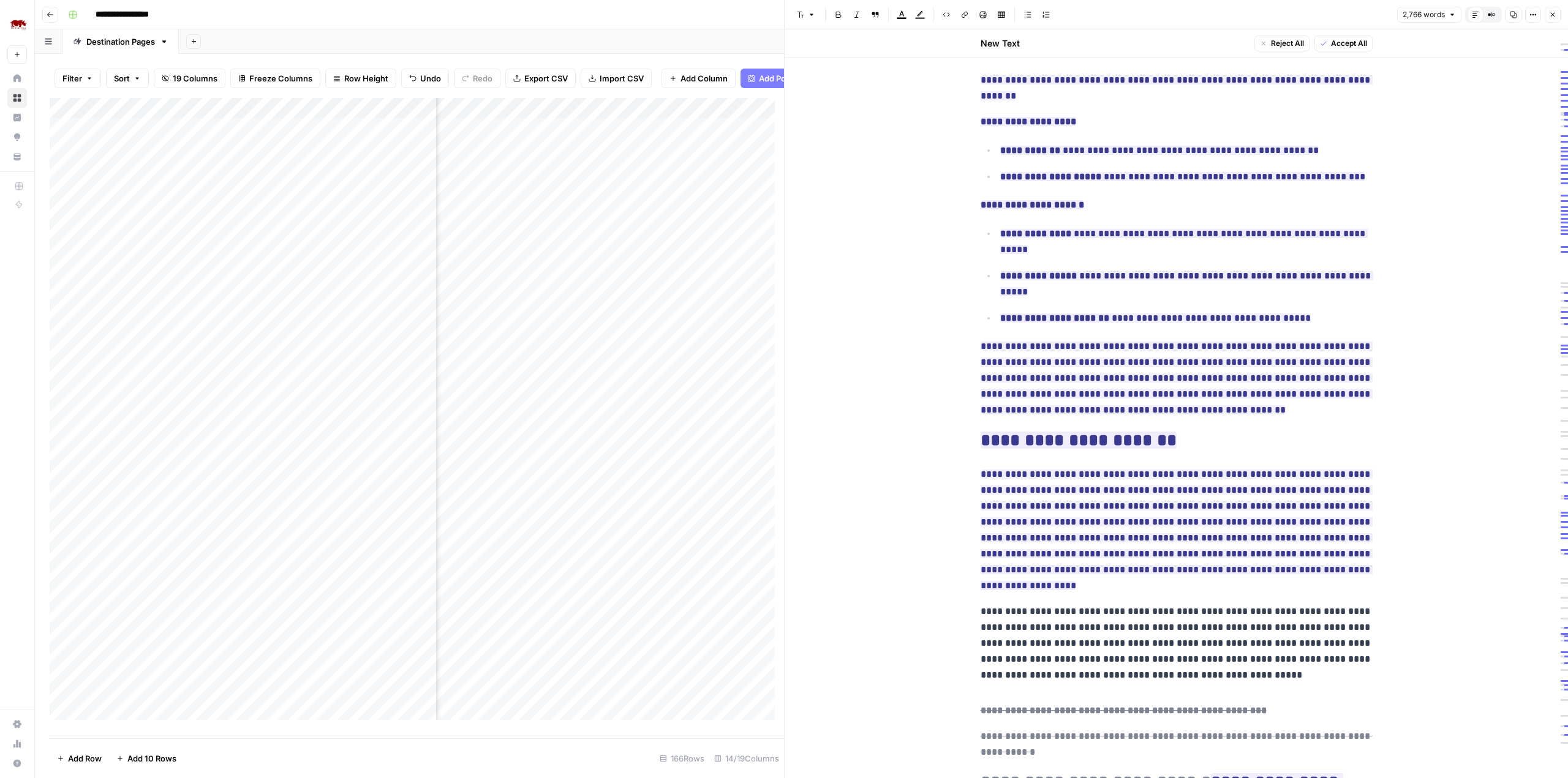
scroll to position [1242, 0]
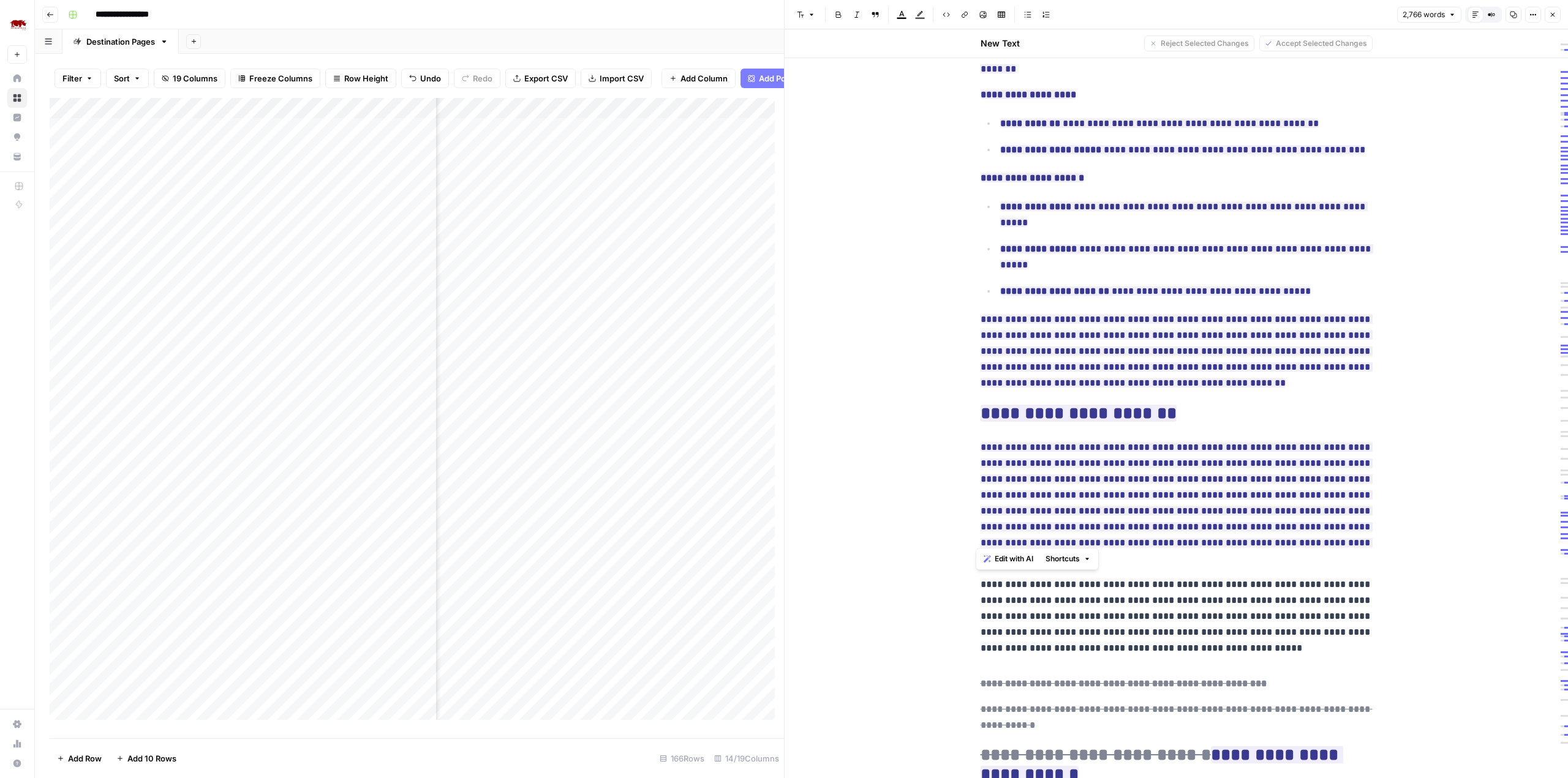
drag, startPoint x: 979, startPoint y: 518, endPoint x: 1055, endPoint y: 540, distance: 79.1
click at [1055, 576] on p "**********" at bounding box center [1177, 616] width 392 height 80
copy p "**********"
click at [1223, 576] on p "**********" at bounding box center [1177, 616] width 392 height 80
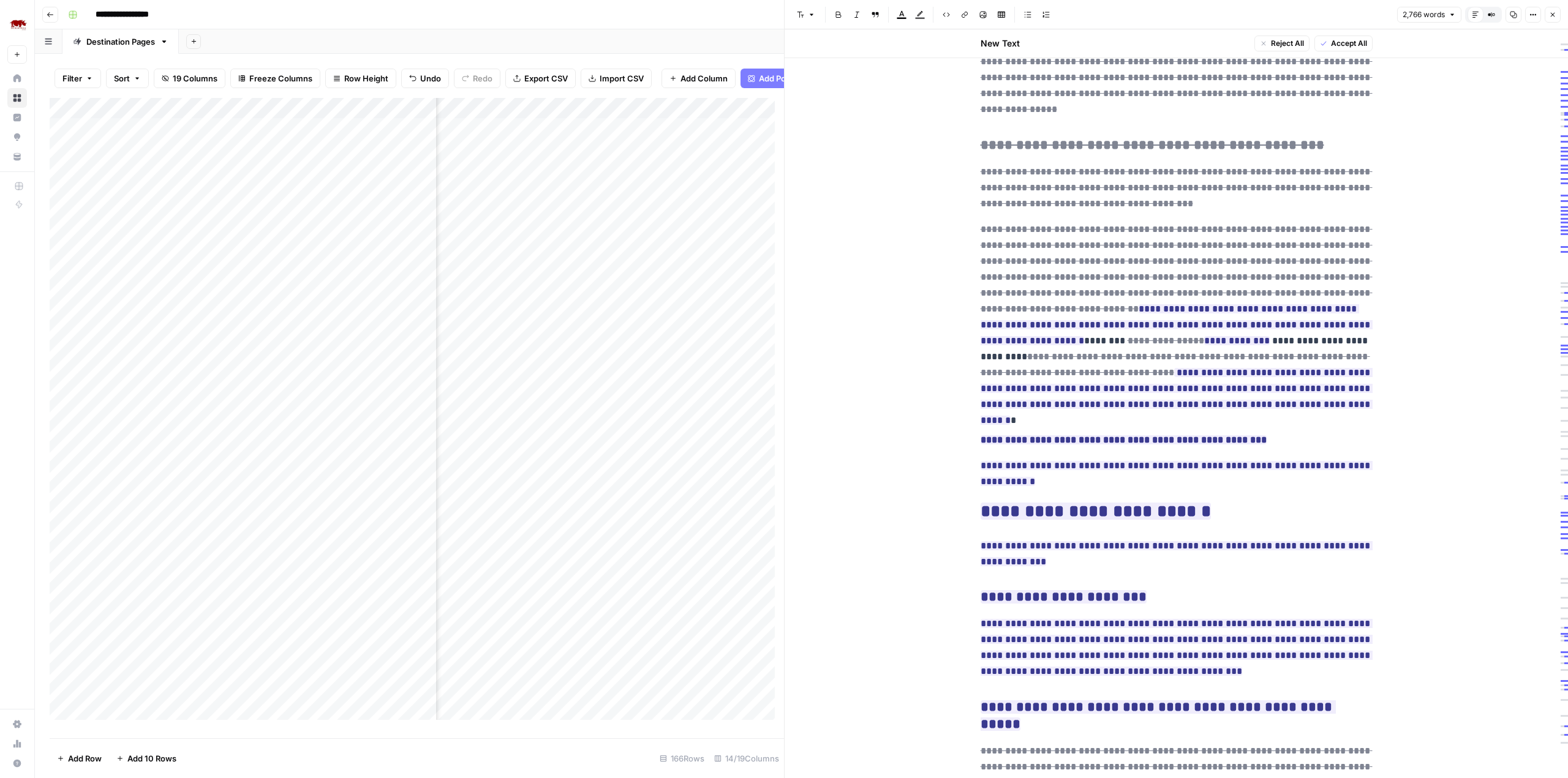
scroll to position [3431, 0]
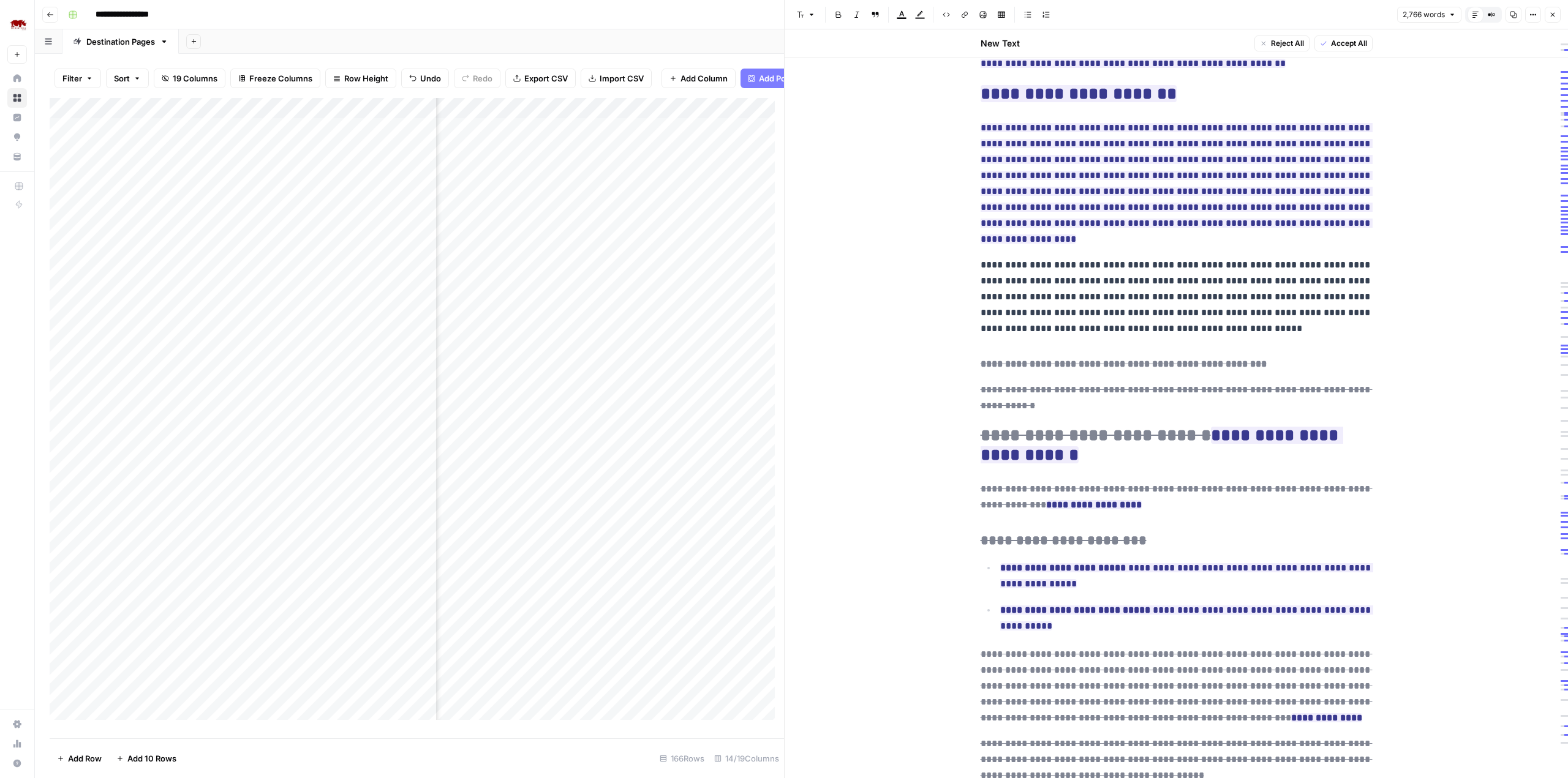
scroll to position [1425, 0]
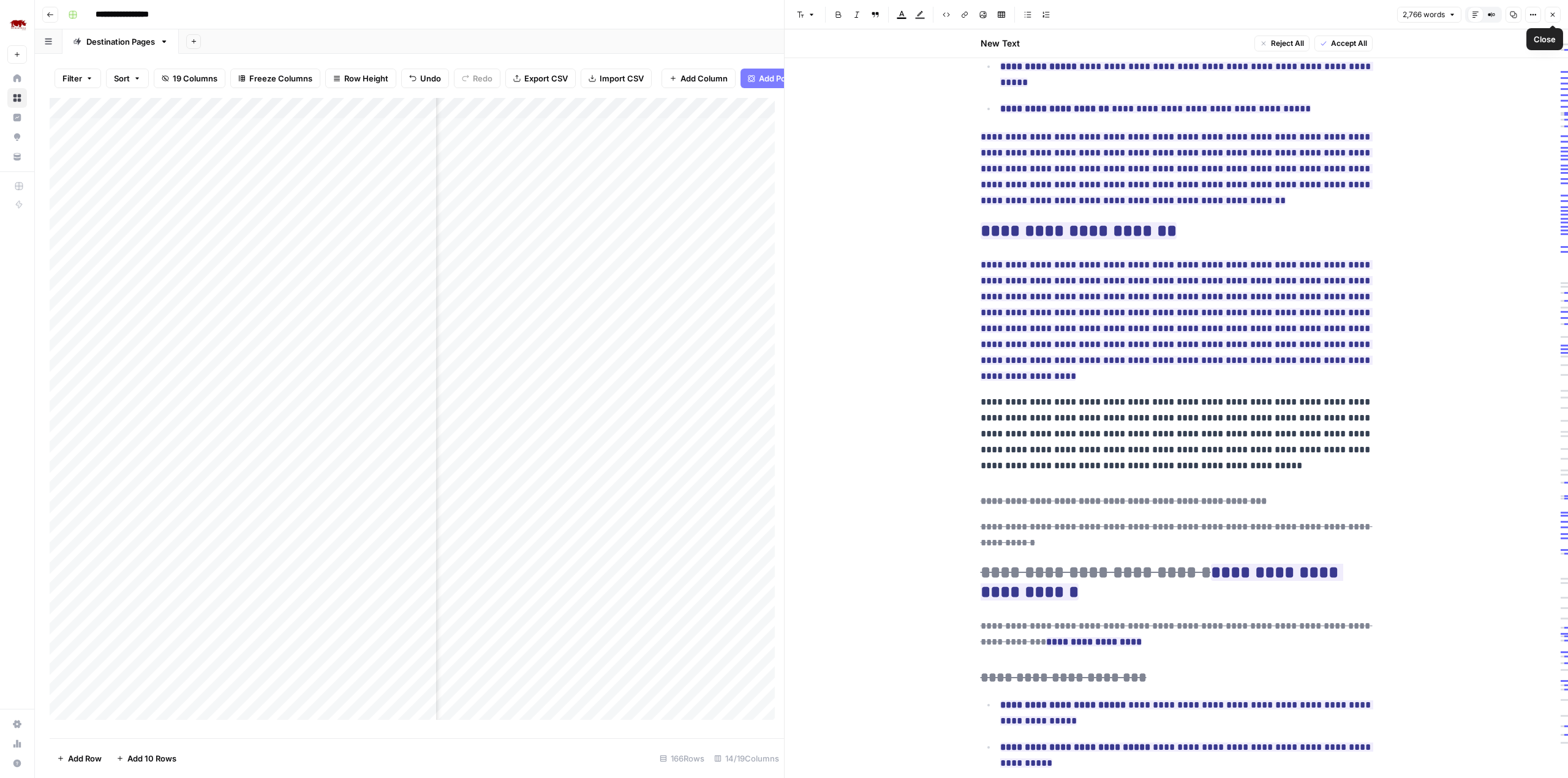
click at [1556, 20] on button "Close" at bounding box center [1552, 14] width 16 height 16
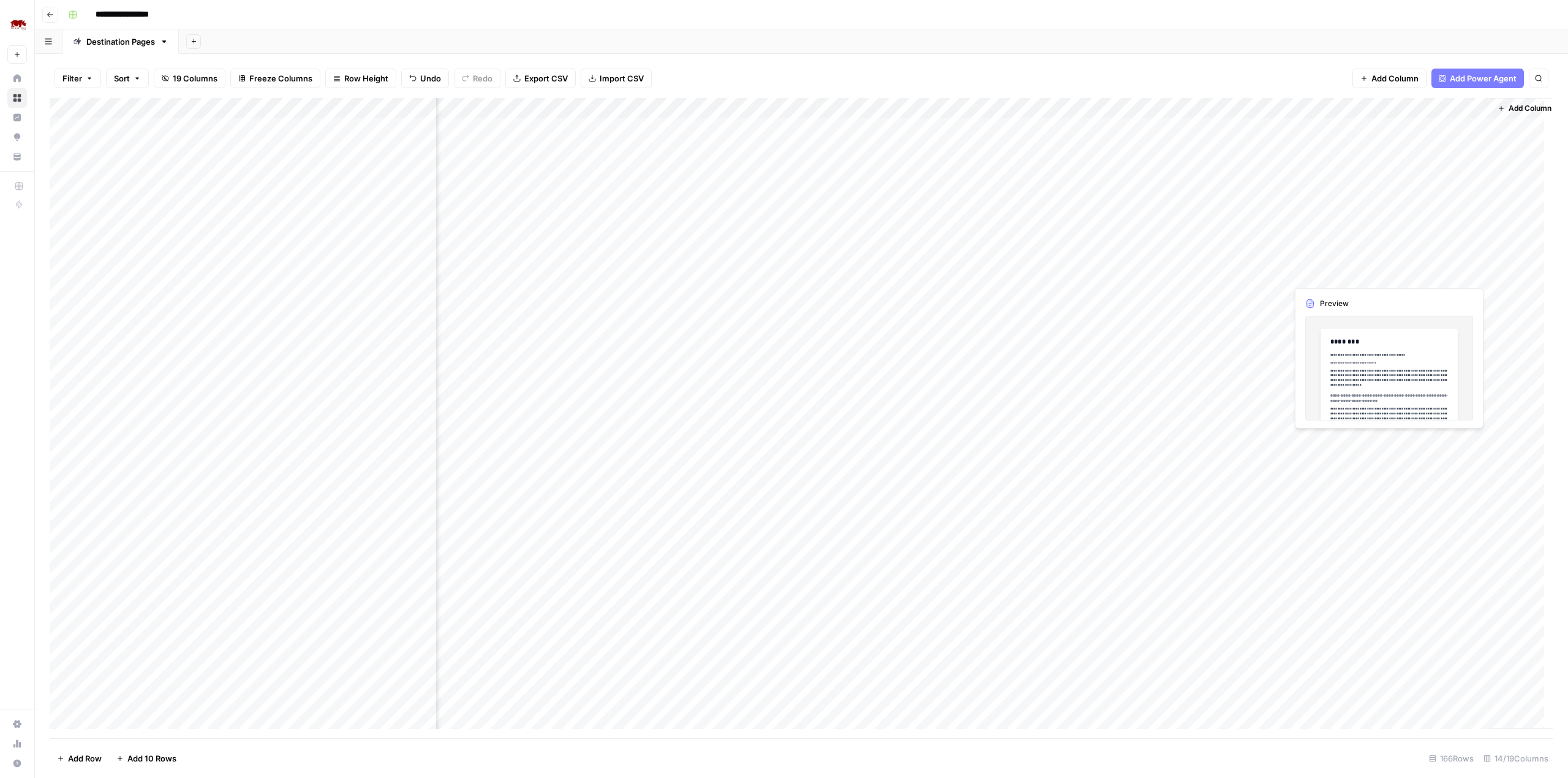
click at [1419, 190] on div "Add Column" at bounding box center [801, 418] width 1503 height 640
click at [1447, 191] on div "Add Column" at bounding box center [801, 418] width 1503 height 640
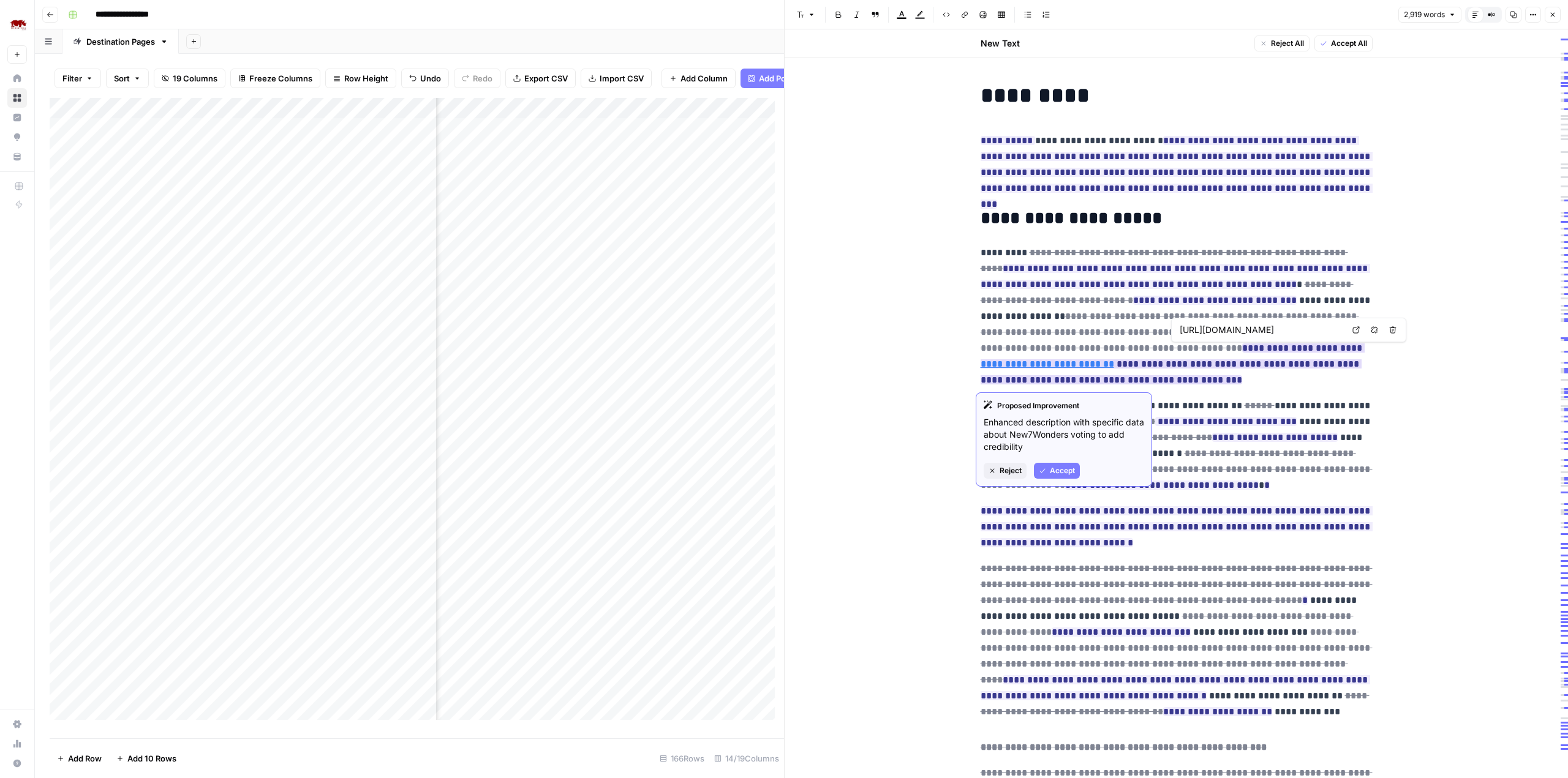
click at [1114, 359] on link "**********" at bounding box center [1047, 363] width 134 height 9
click at [1252, 329] on input "[URL][DOMAIN_NAME]" at bounding box center [1261, 329] width 163 height 12
click at [1355, 327] on body "**********" at bounding box center [784, 389] width 1568 height 778
click at [1356, 332] on icon at bounding box center [1356, 330] width 7 height 7
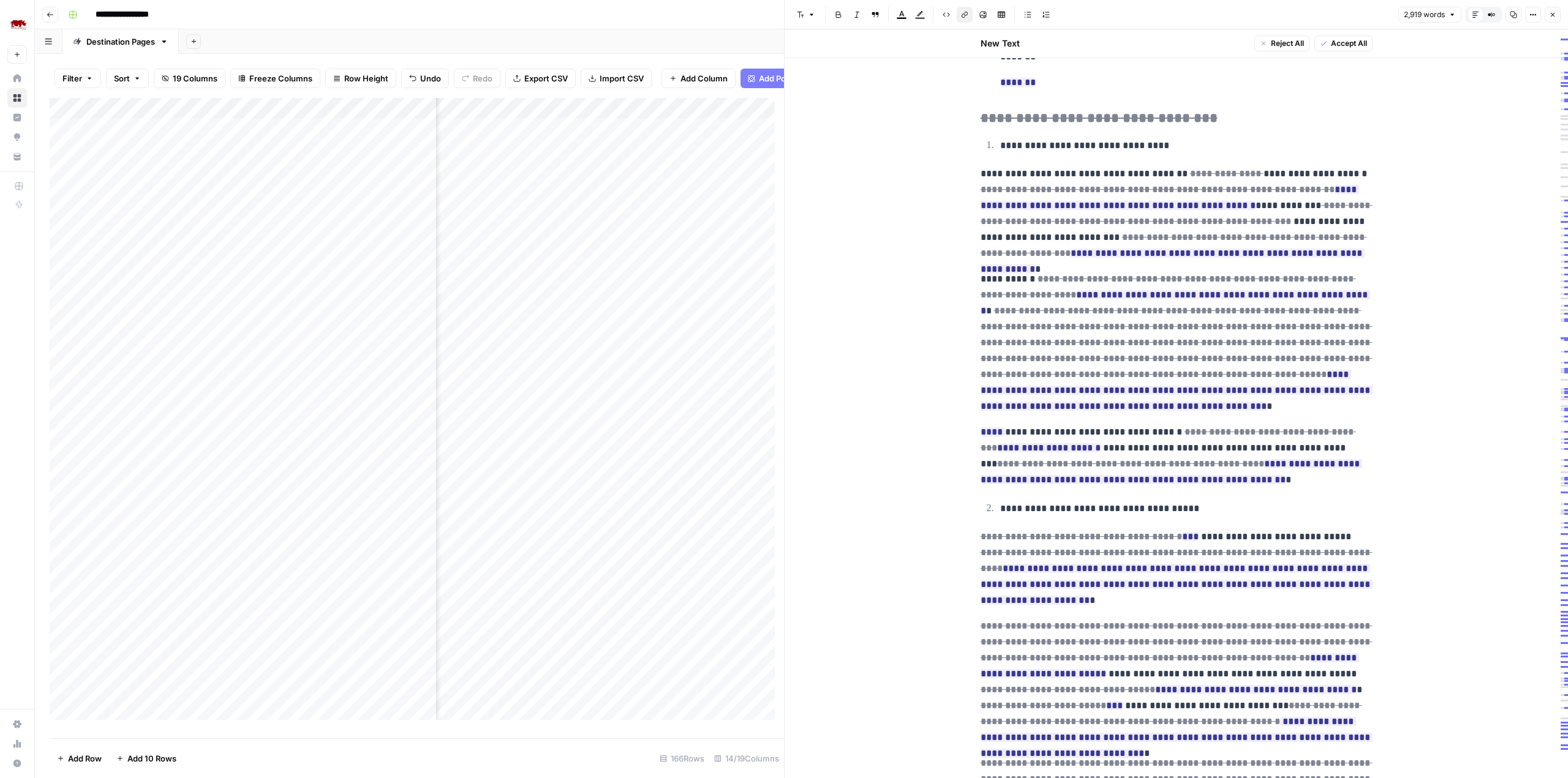
scroll to position [2097, 0]
click at [1558, 16] on button "Close" at bounding box center [1552, 14] width 16 height 16
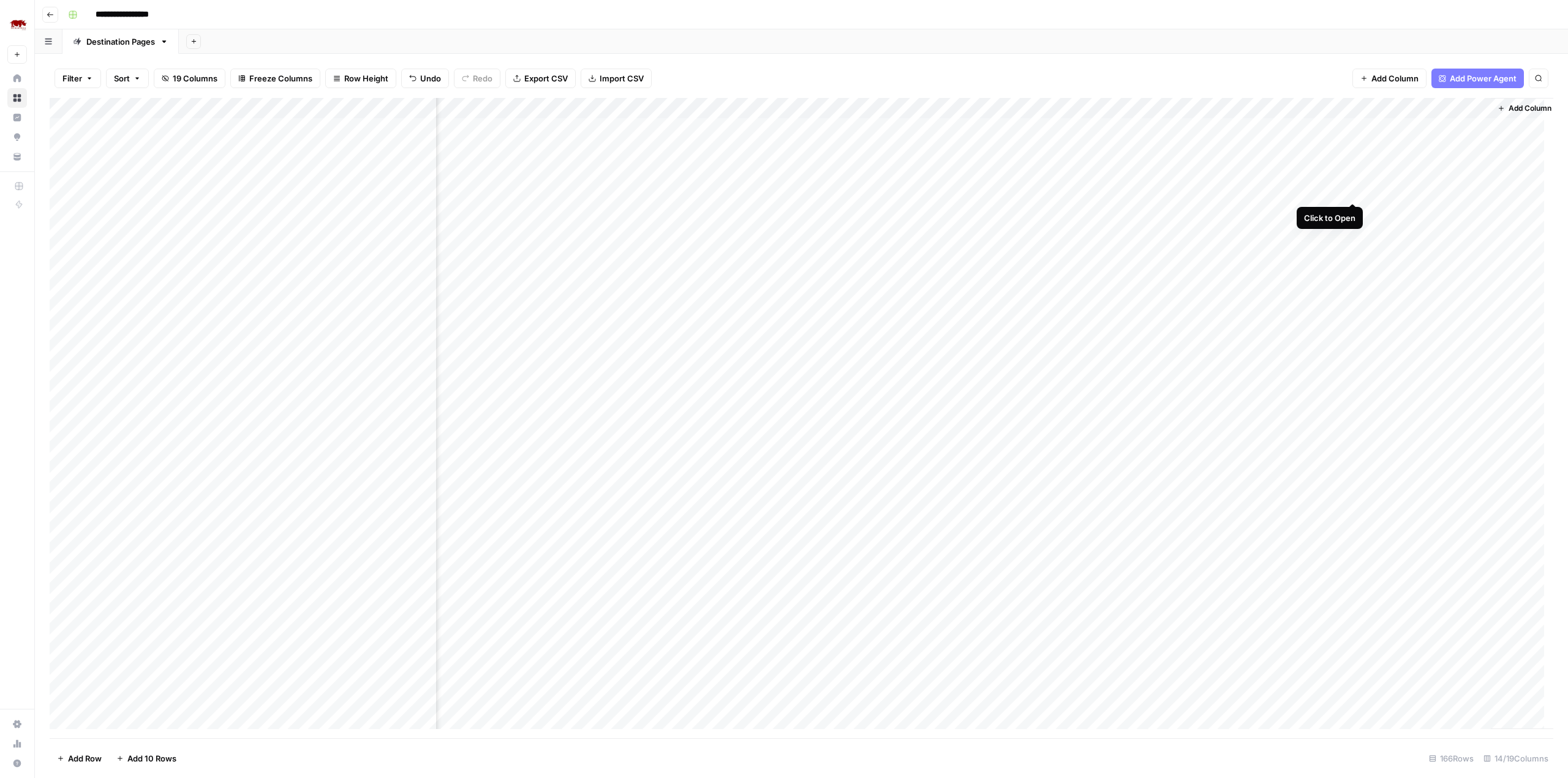
click at [1352, 189] on div "Add Column" at bounding box center [801, 418] width 1503 height 640
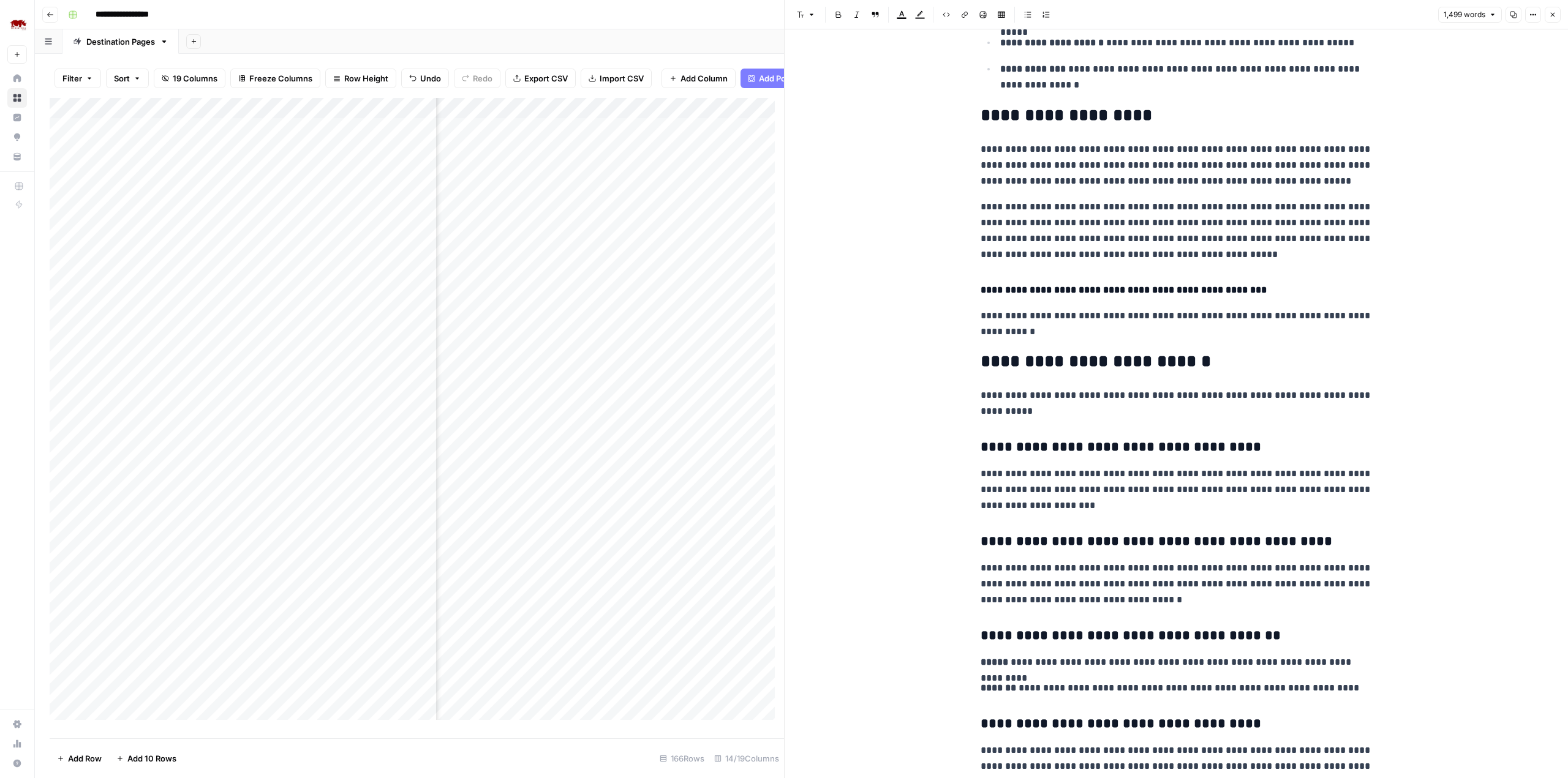
scroll to position [2873, 0]
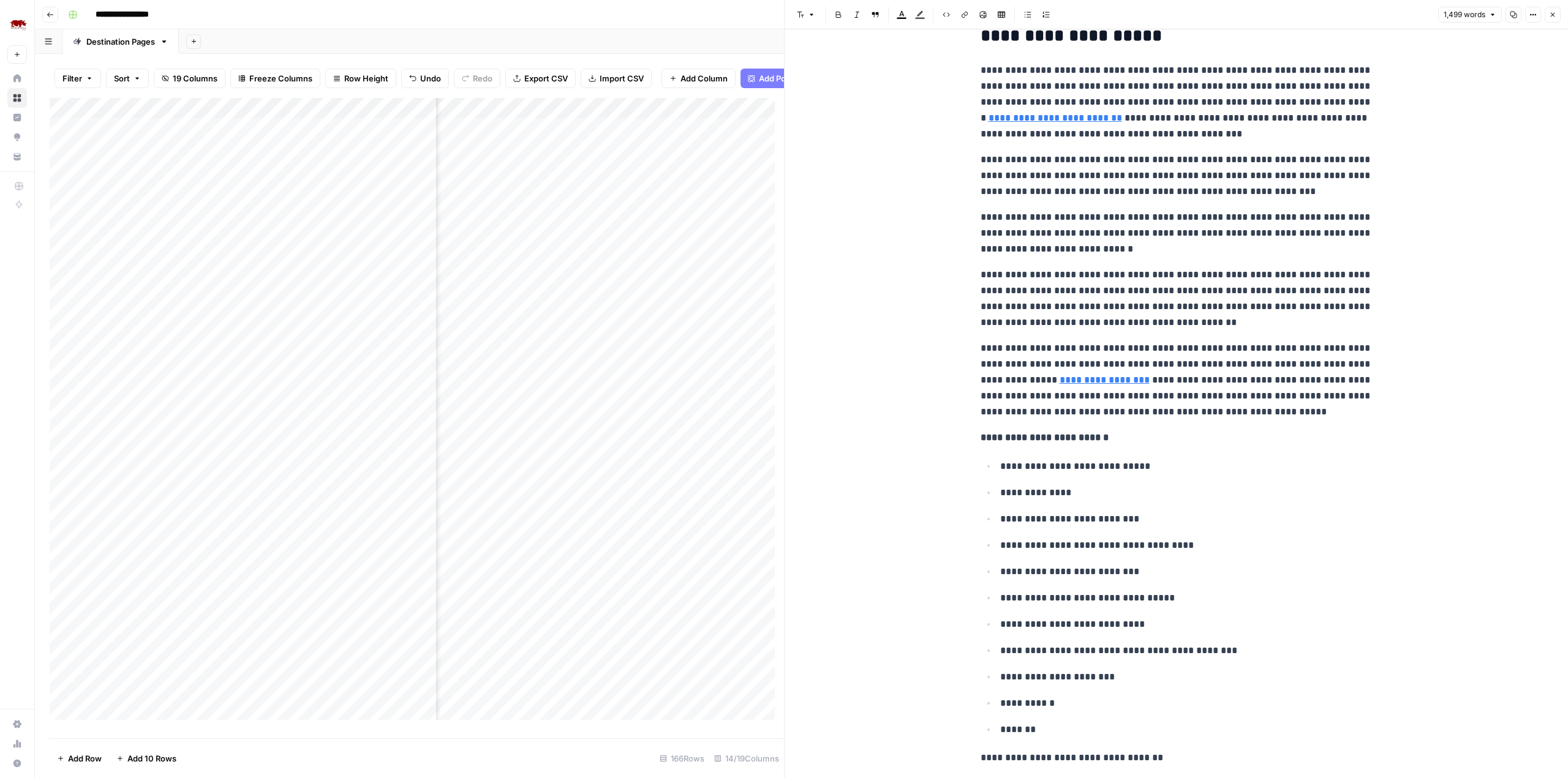
scroll to position [0, 0]
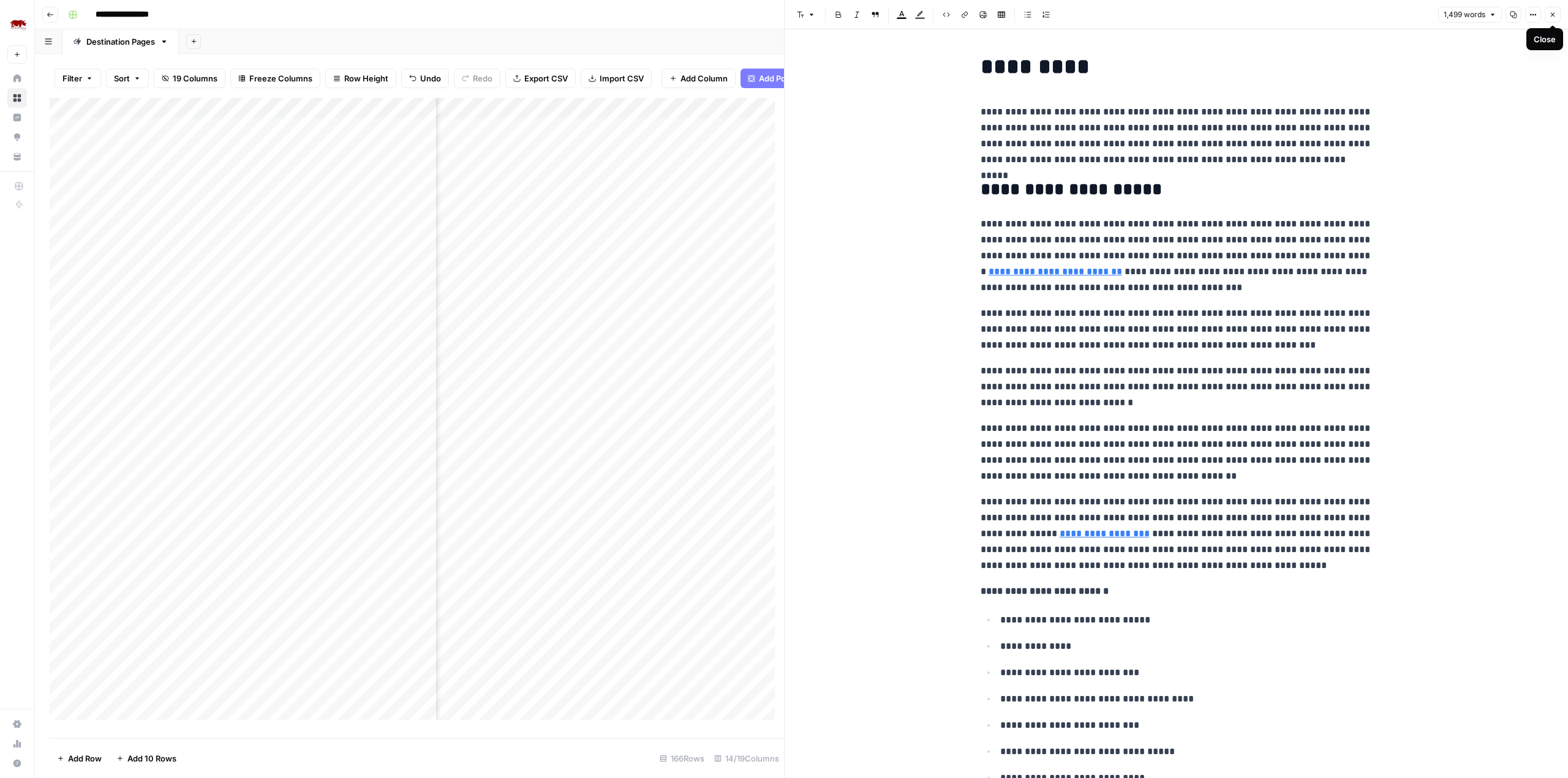
click at [1555, 12] on icon "button" at bounding box center [1552, 15] width 7 height 7
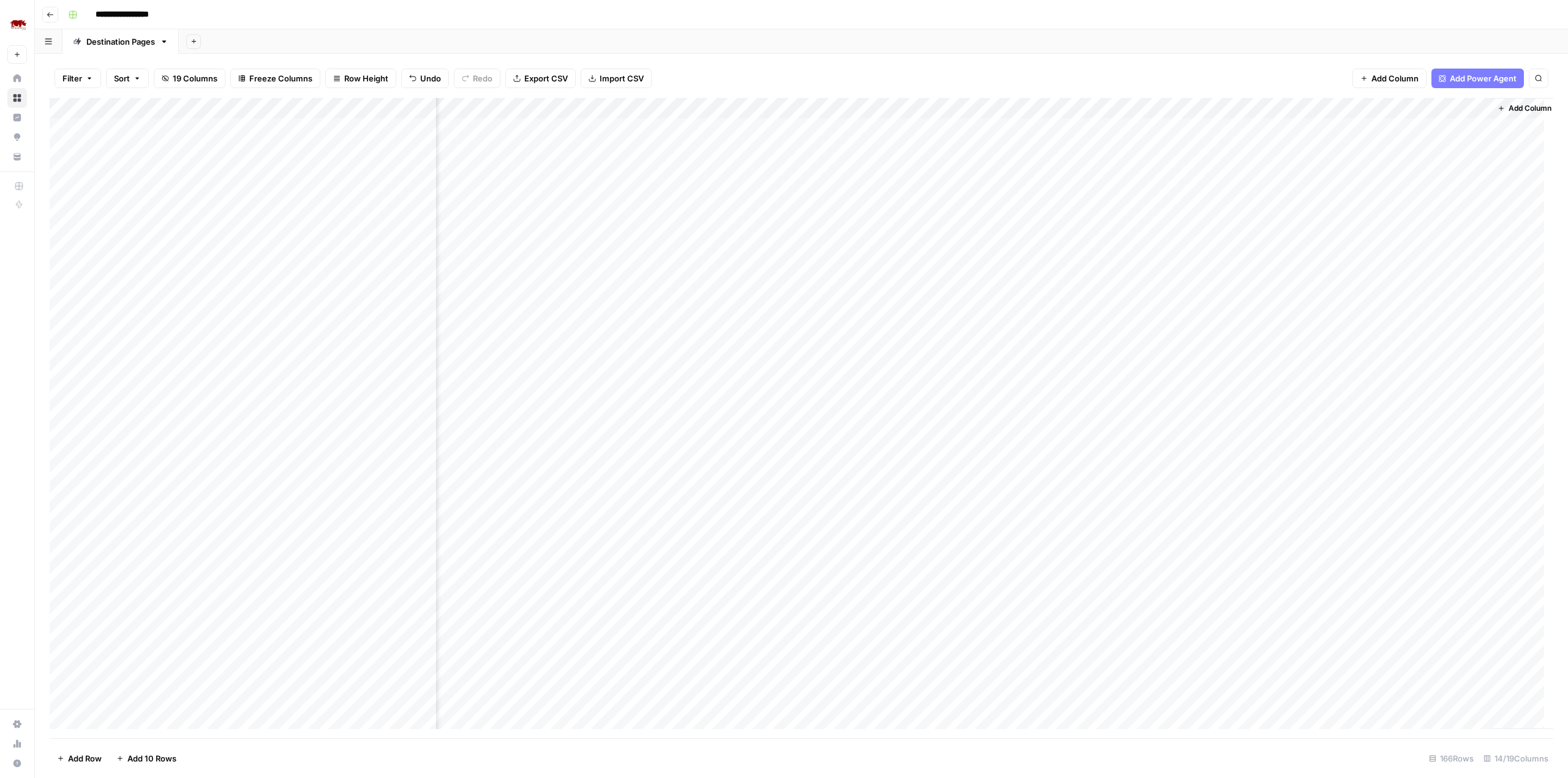
click at [1102, 212] on div "Add Column" at bounding box center [801, 418] width 1503 height 640
click at [1150, 216] on div "Add Column" at bounding box center [801, 418] width 1503 height 640
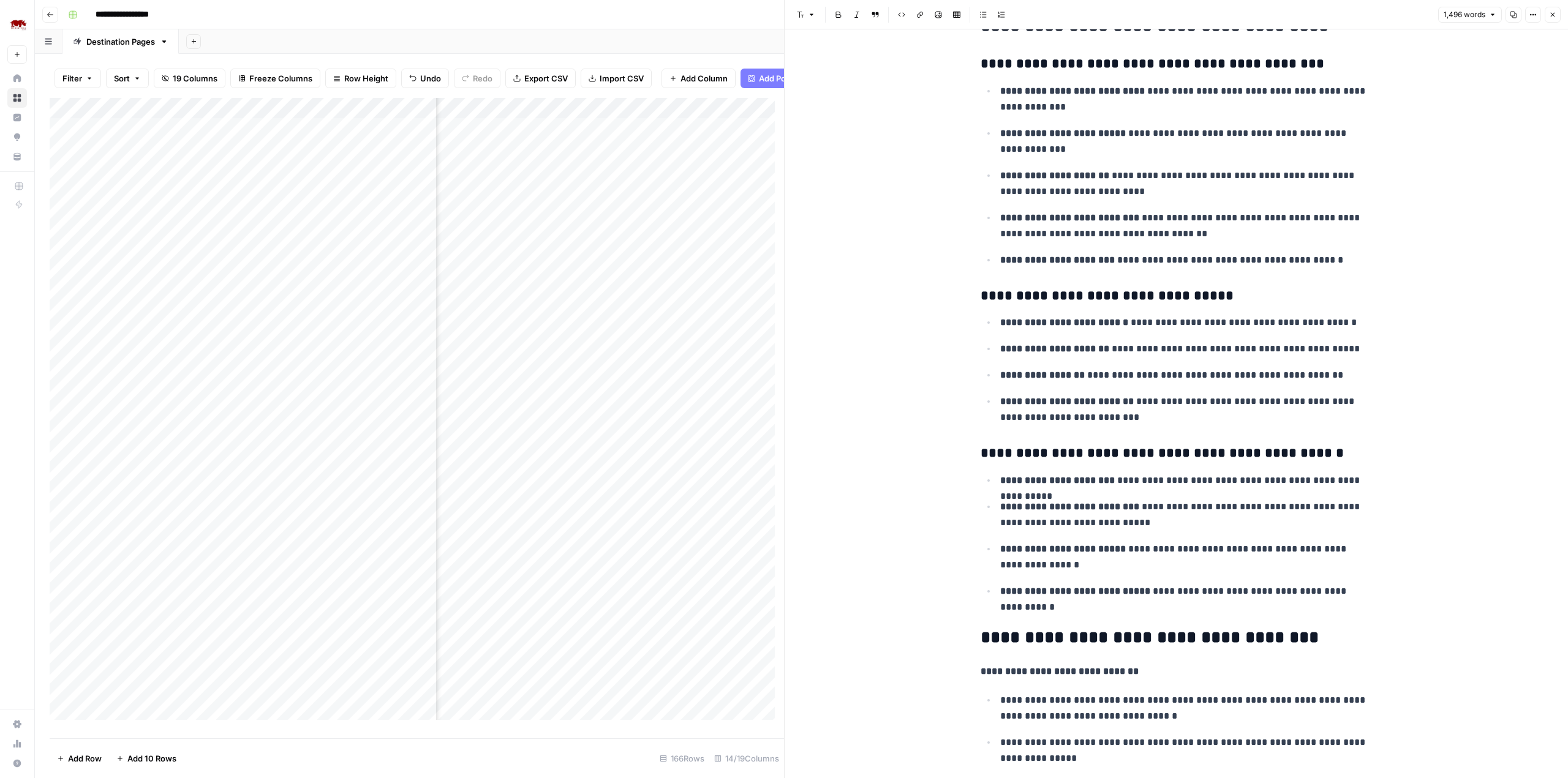
scroll to position [1765, 0]
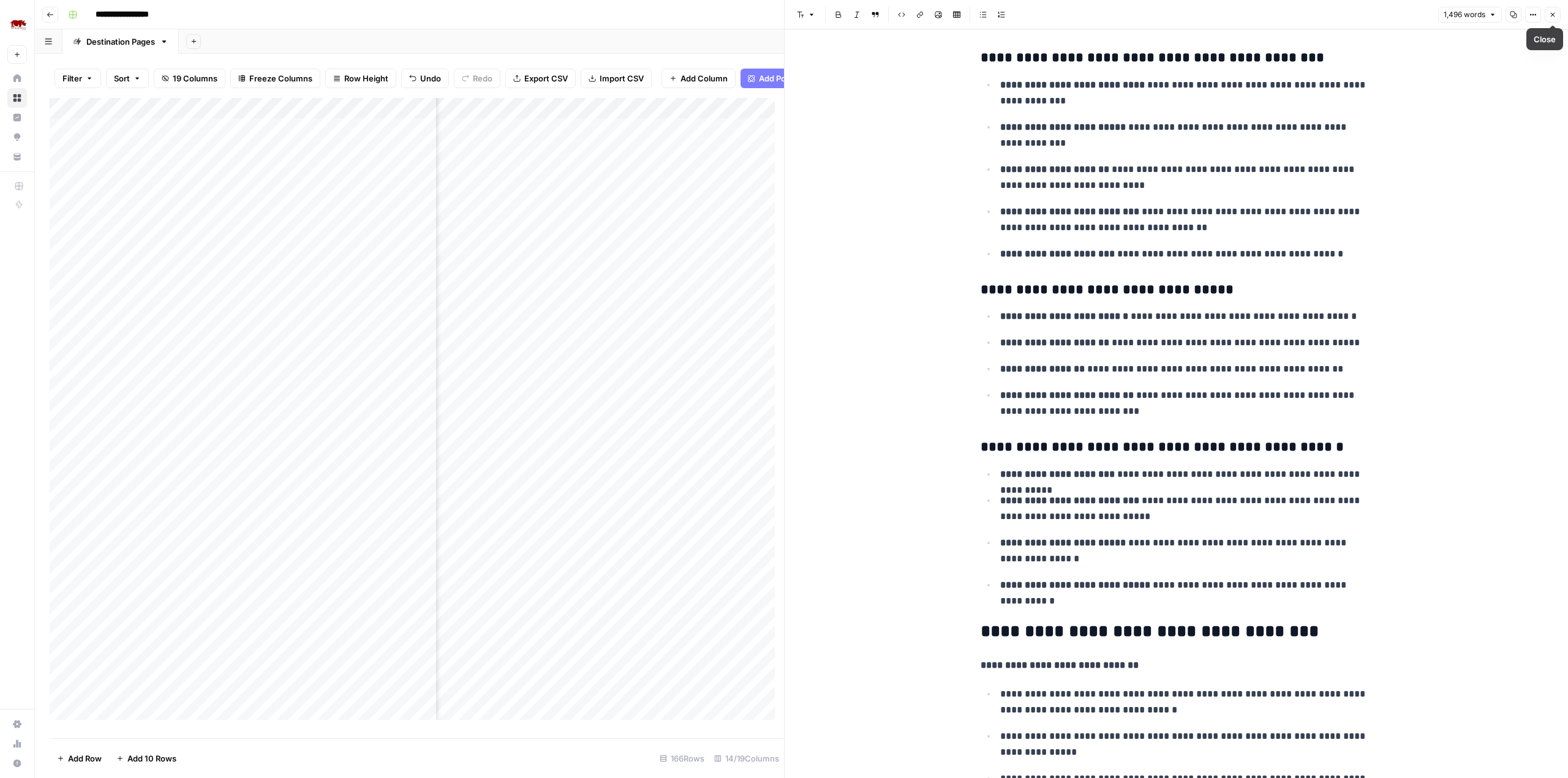
click at [1553, 21] on button "Close" at bounding box center [1552, 14] width 16 height 16
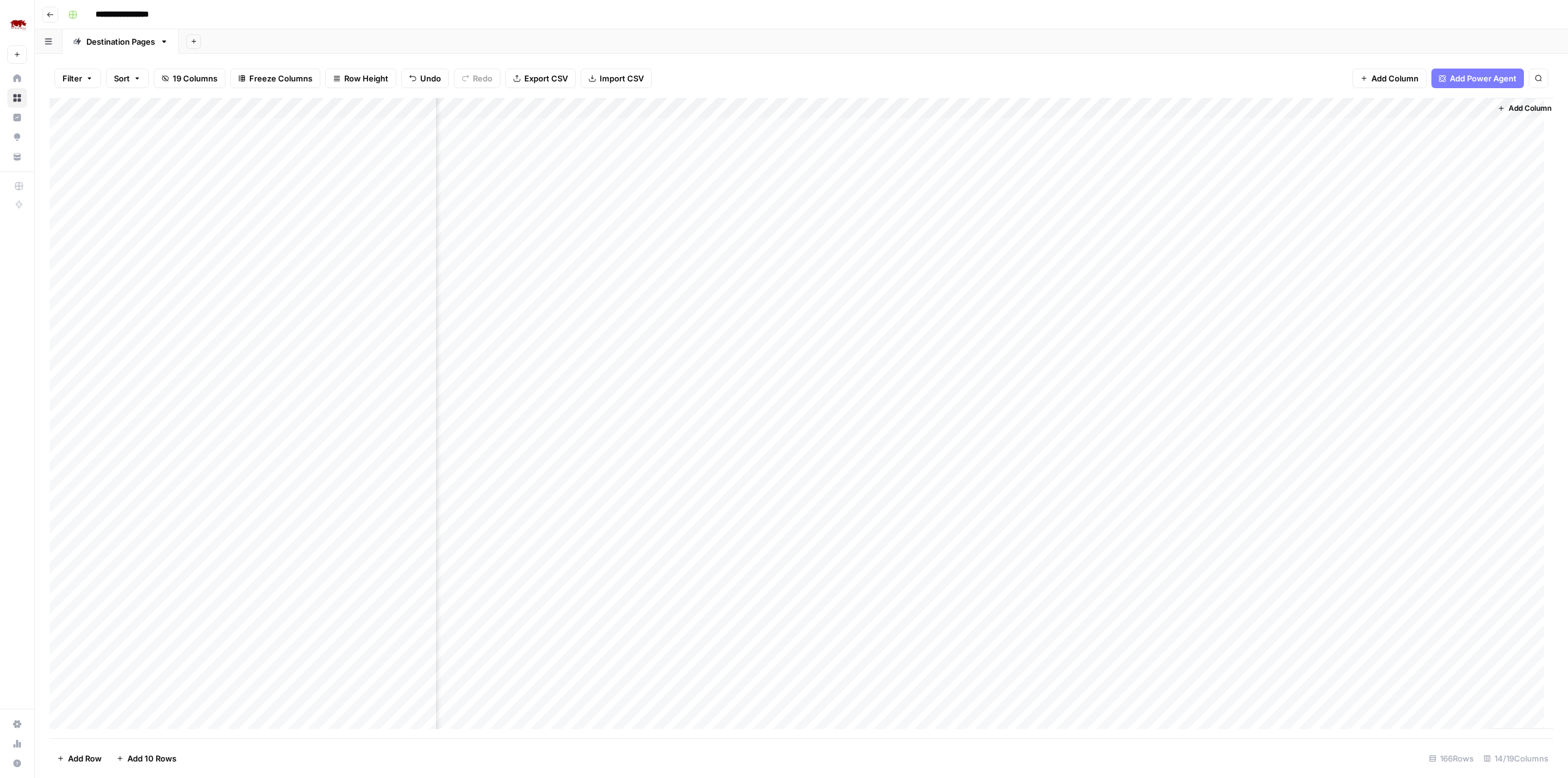
click at [979, 47] on div "Add Sheet" at bounding box center [873, 41] width 1389 height 24
click at [1353, 191] on div "Add Column" at bounding box center [801, 418] width 1503 height 640
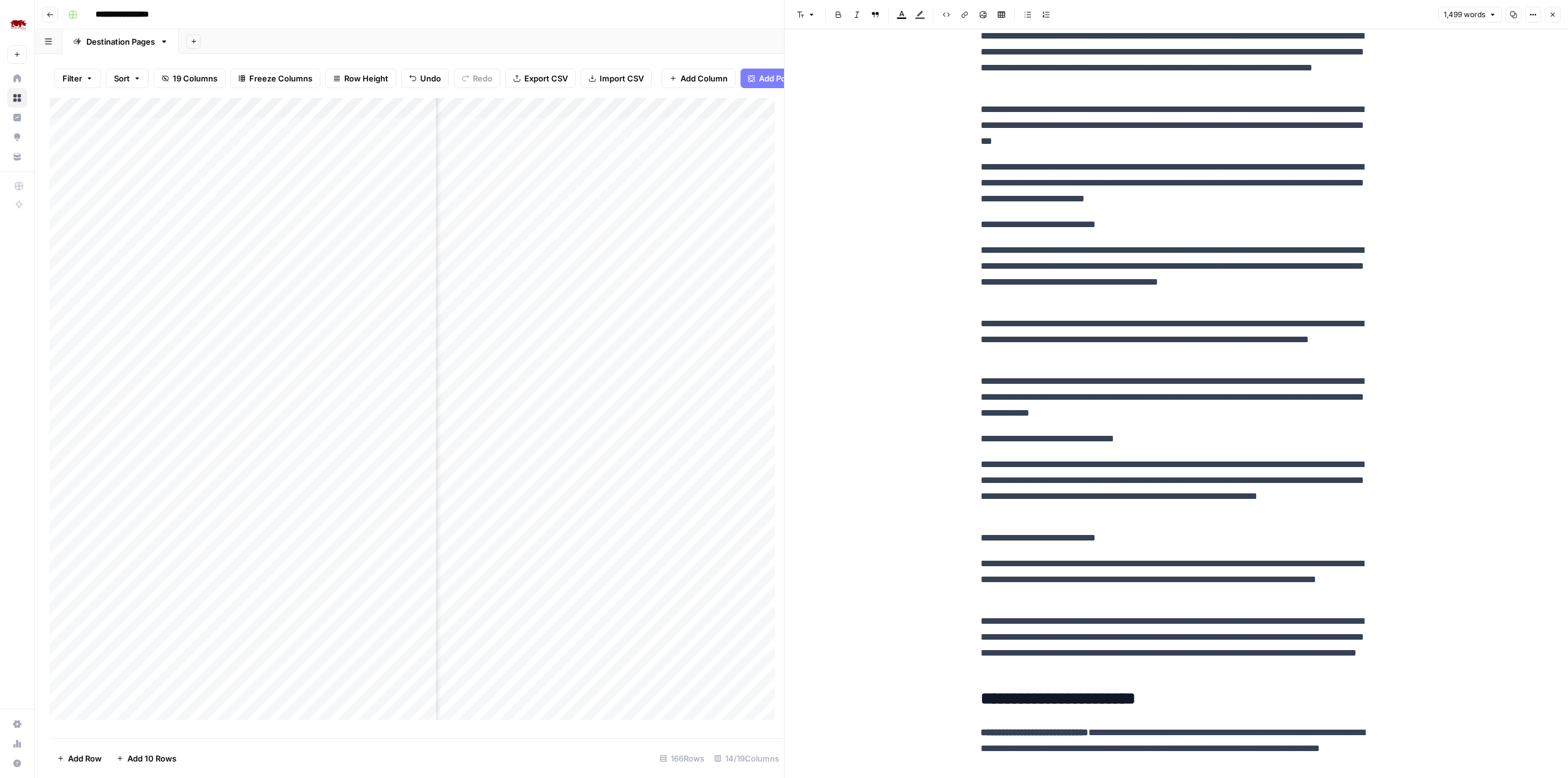
scroll to position [1307, 0]
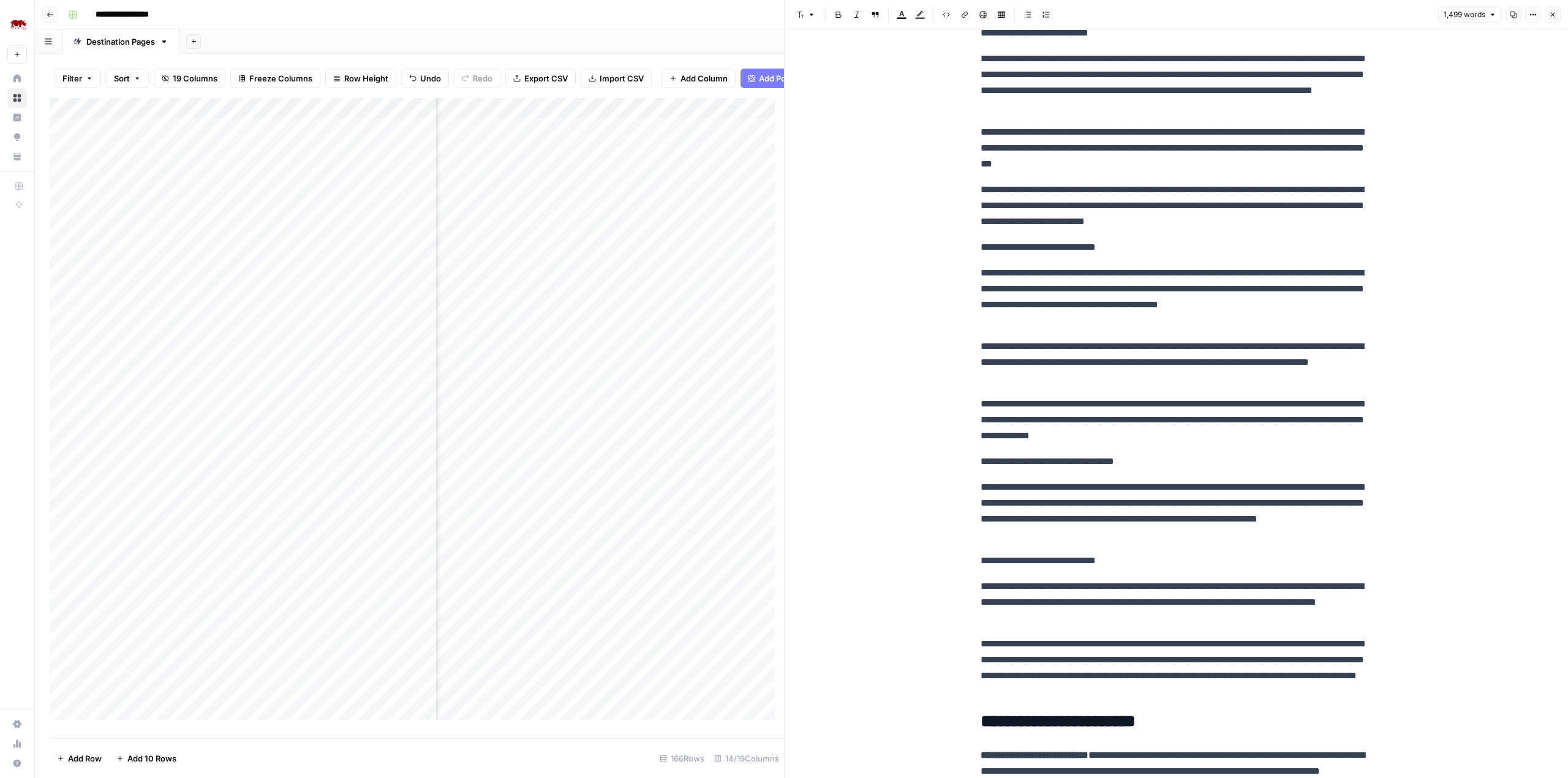
drag, startPoint x: 1216, startPoint y: 336, endPoint x: 1165, endPoint y: 294, distance: 66.1
click at [1165, 294] on p "**********" at bounding box center [1177, 297] width 392 height 64
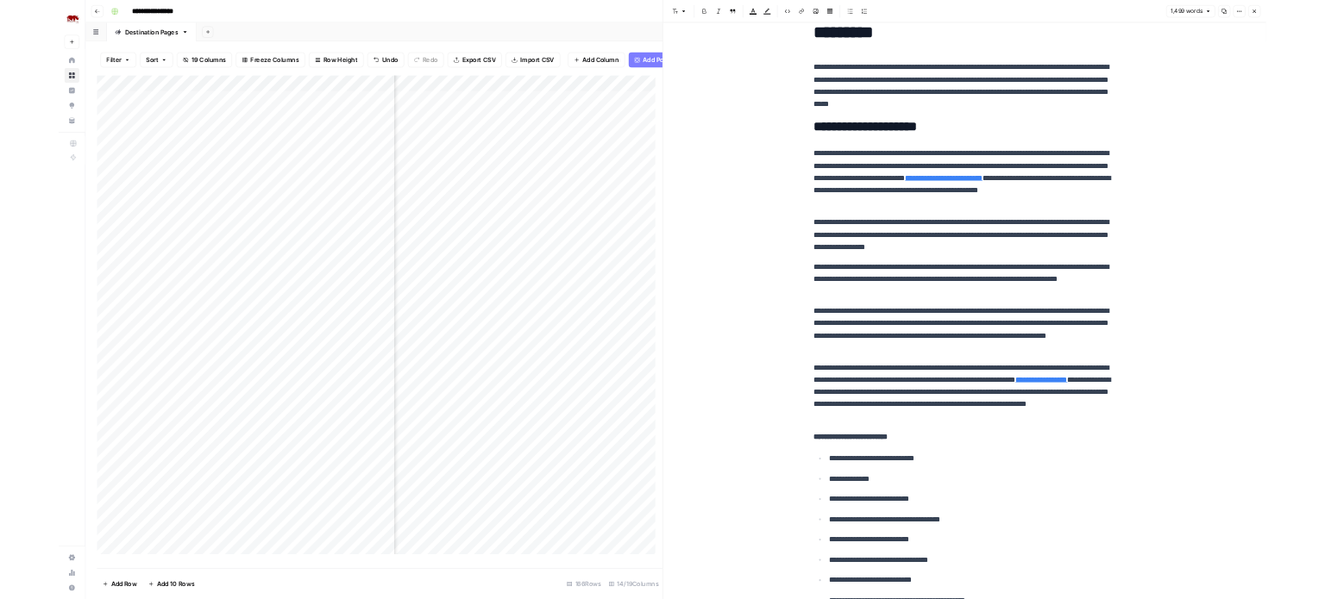
scroll to position [34, 0]
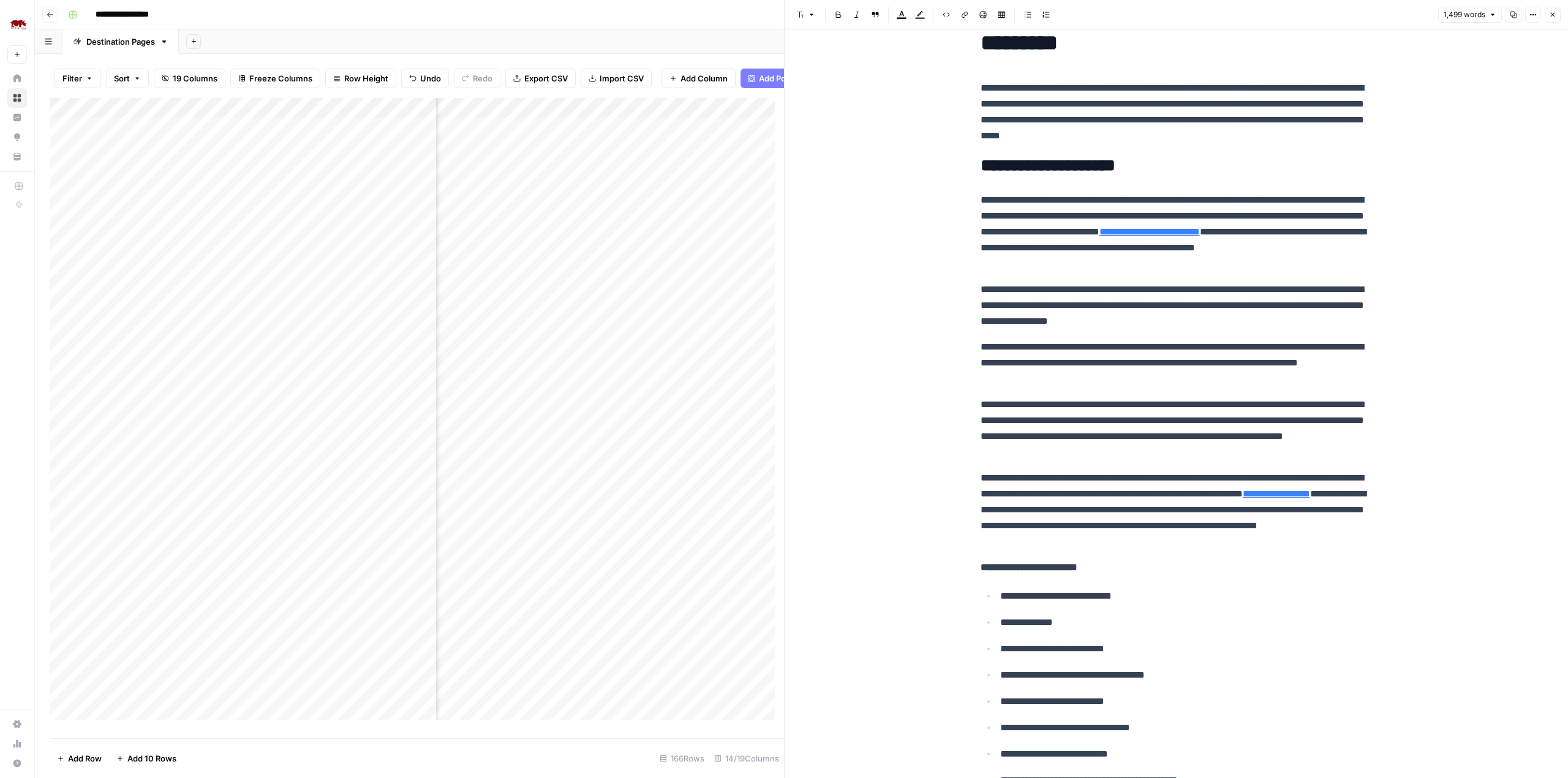
click at [1555, 16] on icon "button" at bounding box center [1552, 15] width 7 height 7
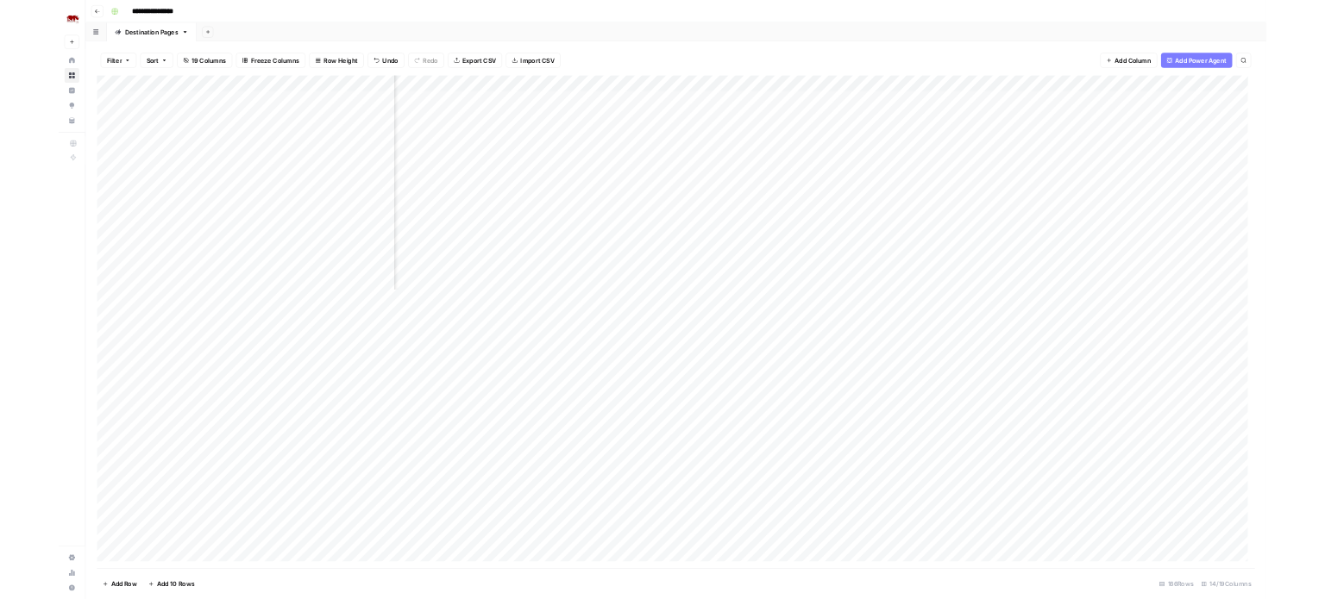
scroll to position [0, 496]
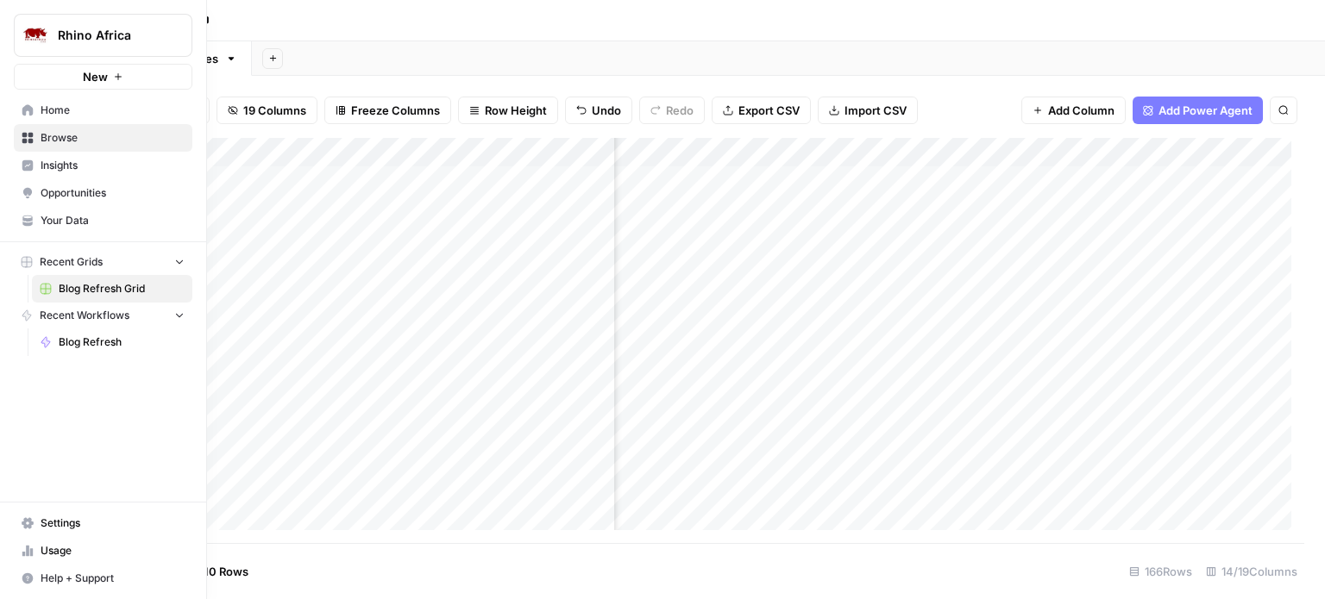
click at [47, 524] on span "Settings" at bounding box center [113, 524] width 144 height 16
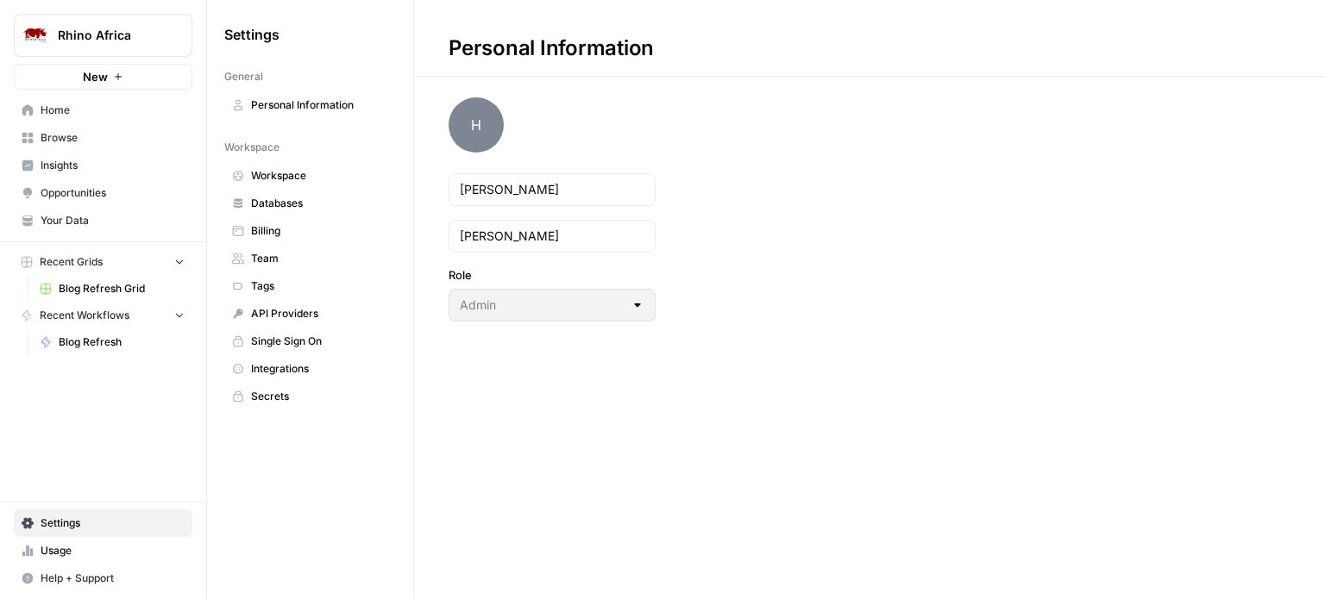
click at [330, 174] on span "Workspace" at bounding box center [319, 176] width 137 height 16
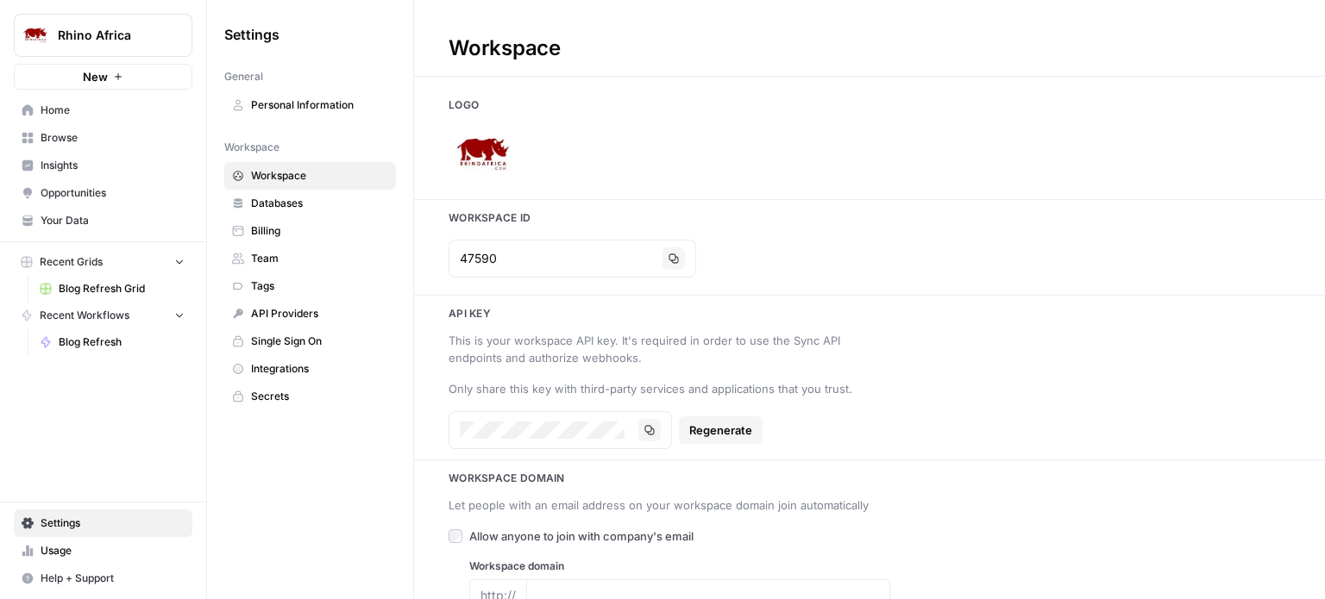
type input "[URL][DOMAIN_NAME]"
click at [265, 259] on span "Team" at bounding box center [319, 259] width 137 height 16
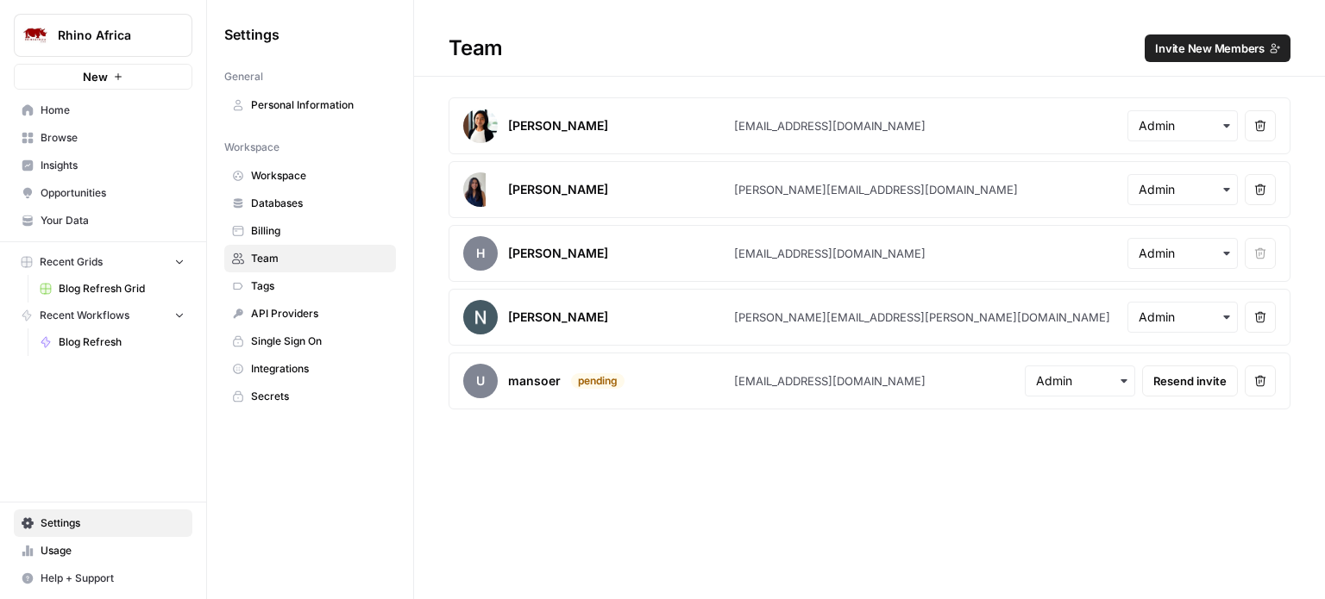
click at [1242, 46] on span "Invite New Members" at bounding box center [1210, 48] width 110 height 17
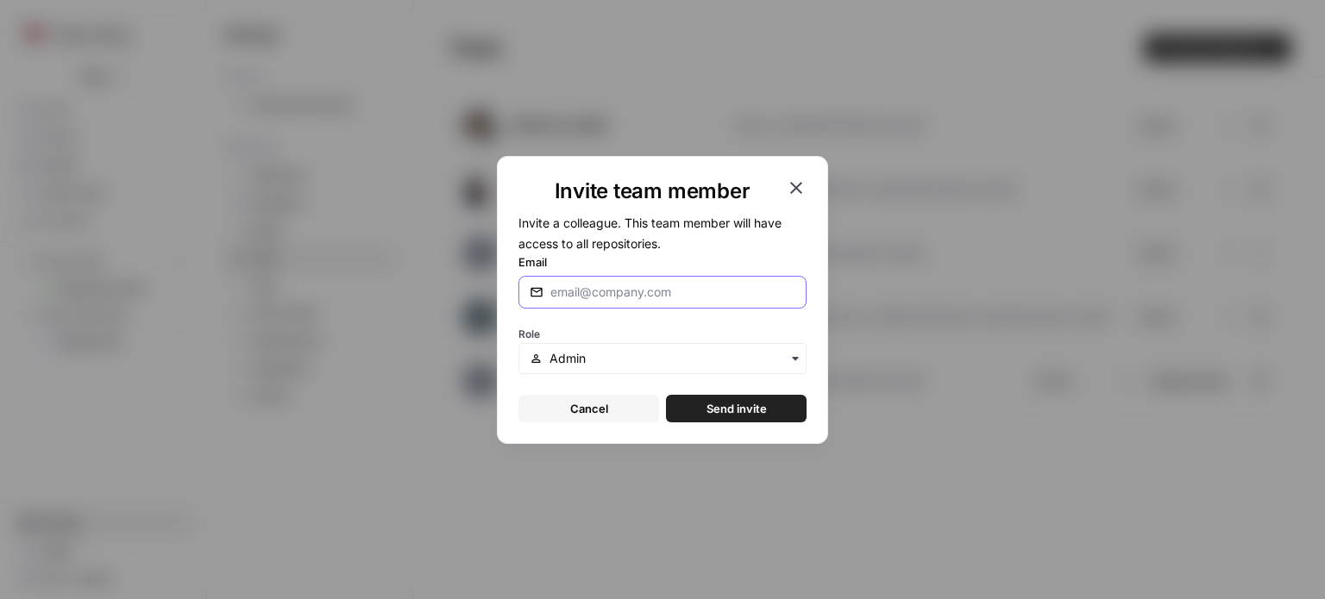
click at [580, 290] on input "Email" at bounding box center [669, 292] width 238 height 17
paste input "[EMAIL_ADDRESS][DOMAIN_NAME]"
type input "[EMAIL_ADDRESS][DOMAIN_NAME]"
click at [633, 359] on input "text" at bounding box center [672, 358] width 246 height 17
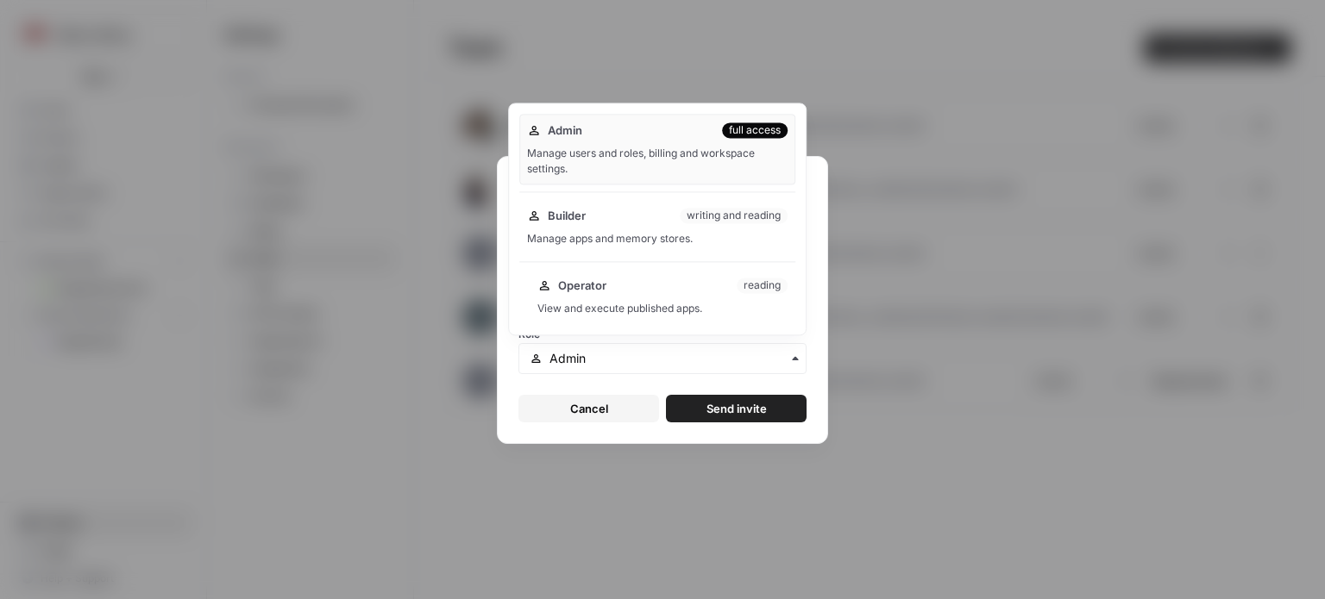
click at [619, 306] on div "View and execute published apps." at bounding box center [662, 309] width 250 height 16
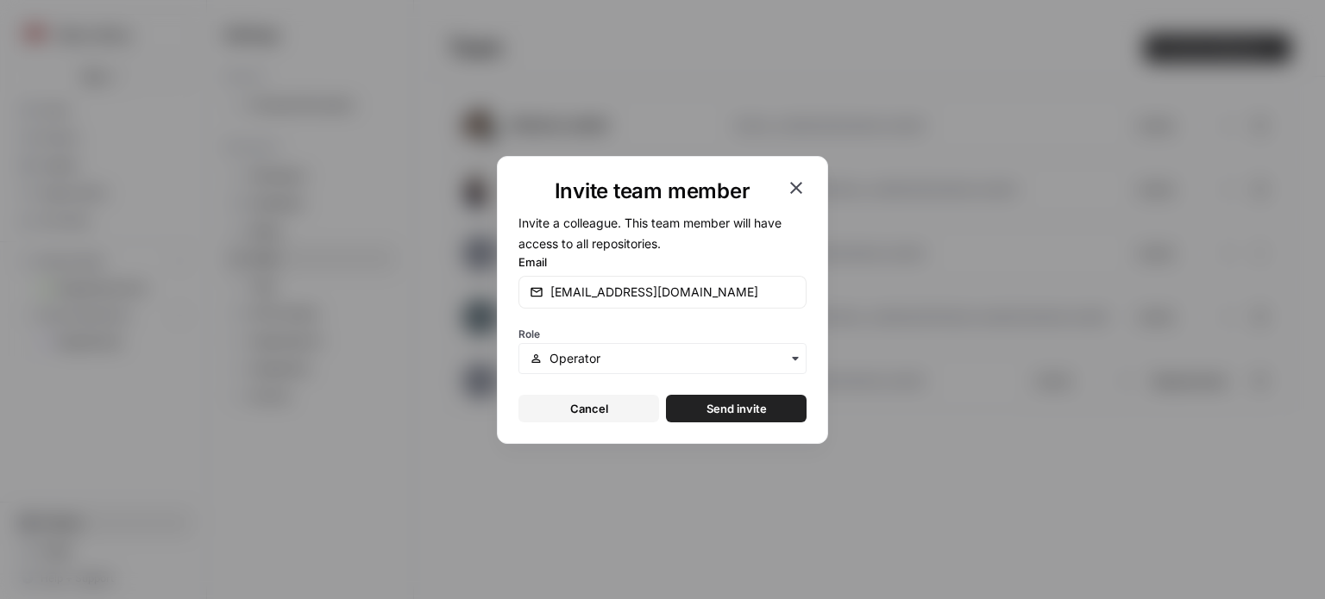
click at [738, 406] on span "Send invite" at bounding box center [736, 408] width 60 height 17
